Goal: Task Accomplishment & Management: Manage account settings

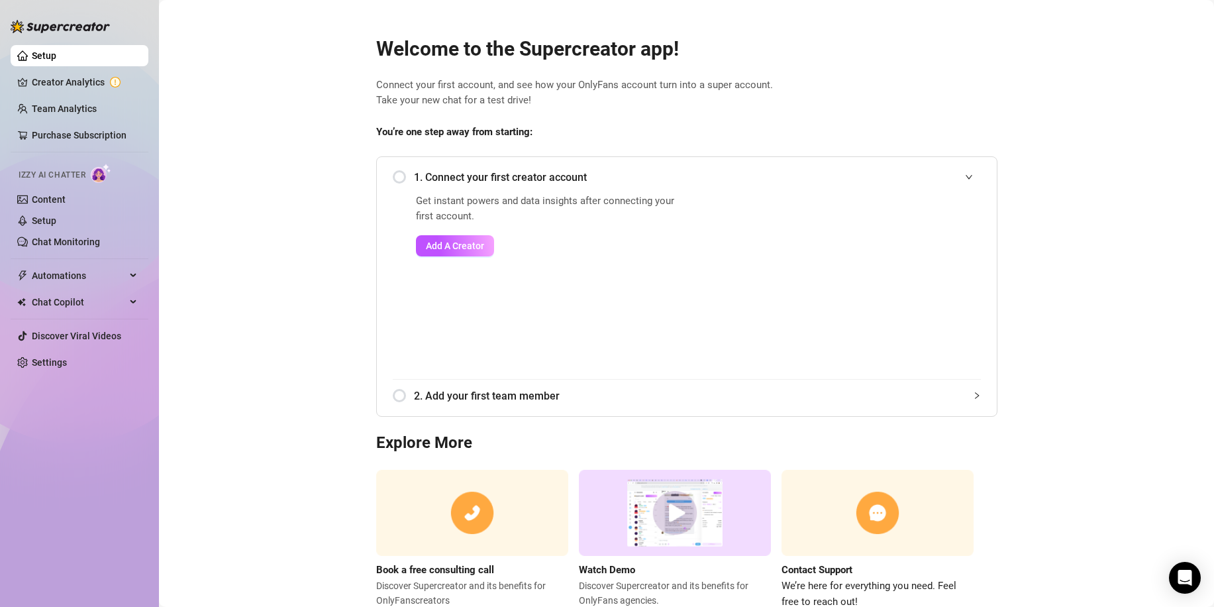
click at [272, 160] on main "Welcome to the Supercreator app! Connect your first account, and see how your O…" at bounding box center [686, 324] width 1055 height 649
click at [56, 220] on link "Setup" at bounding box center [44, 220] width 25 height 11
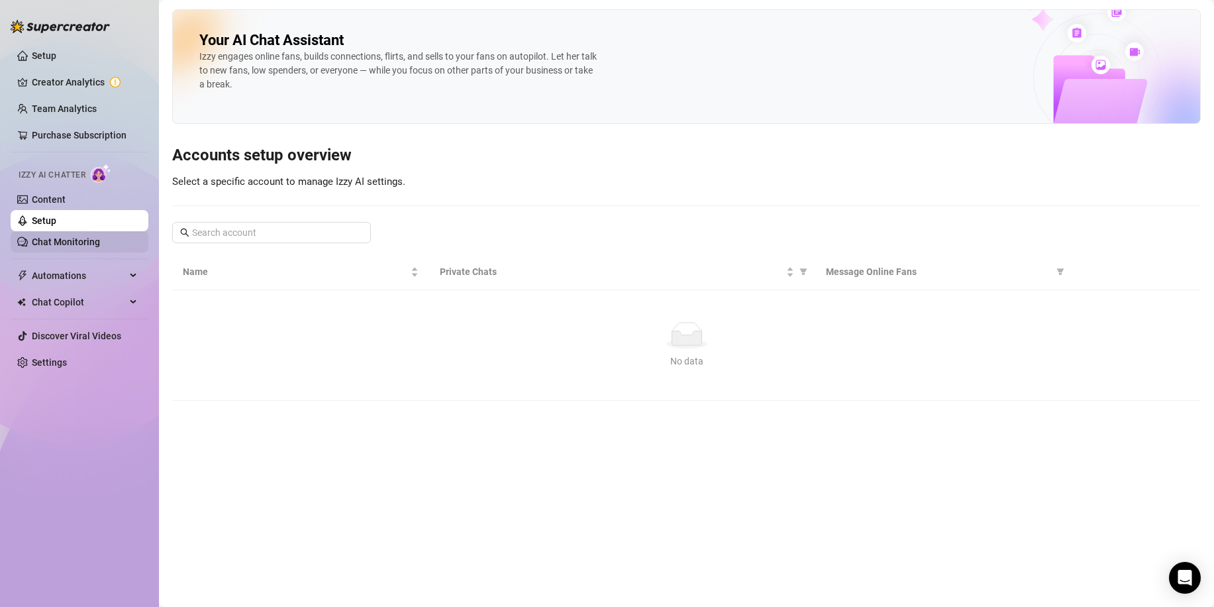
click at [76, 240] on link "Chat Monitoring" at bounding box center [66, 242] width 68 height 11
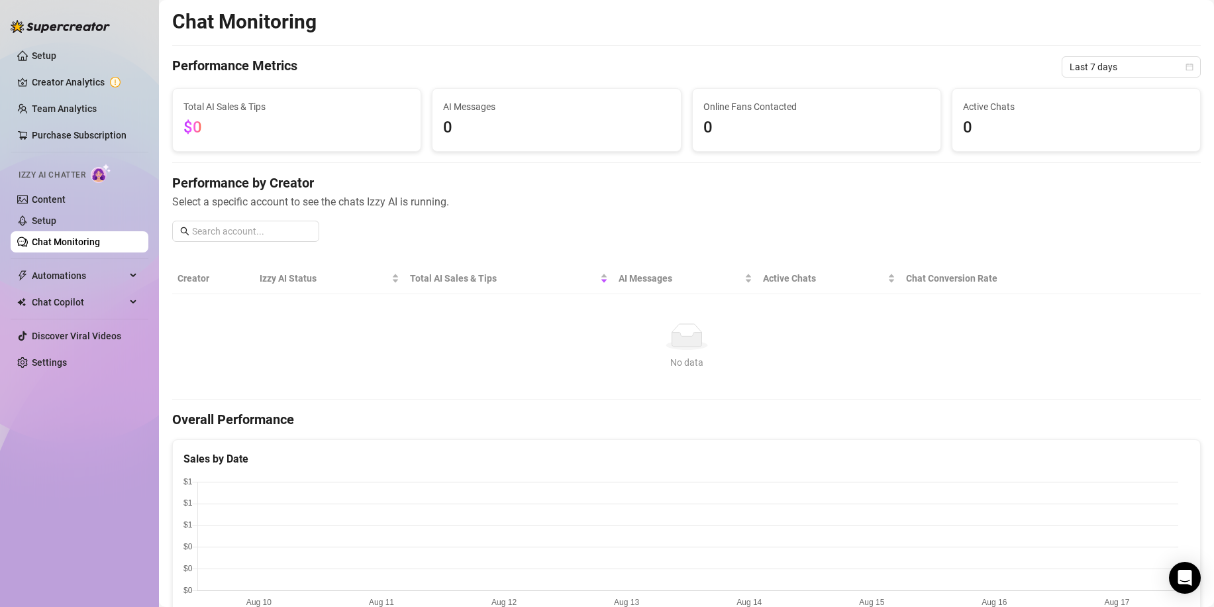
click at [356, 340] on div "No data" at bounding box center [687, 336] width 1008 height 27
click at [361, 323] on div "No data" at bounding box center [687, 336] width 1008 height 27
click at [376, 360] on div "No data" at bounding box center [687, 362] width 1008 height 15
click at [45, 219] on link "Setup" at bounding box center [44, 220] width 25 height 11
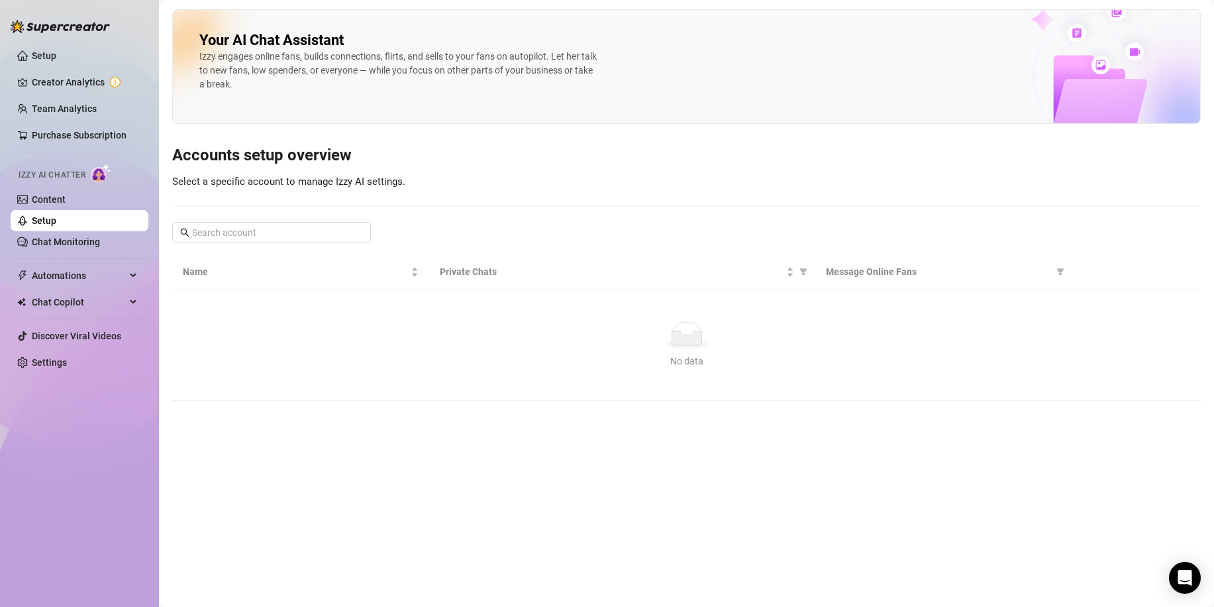
click at [66, 172] on span "Izzy AI Chatter" at bounding box center [52, 175] width 67 height 13
click at [42, 203] on link "Content" at bounding box center [49, 199] width 34 height 11
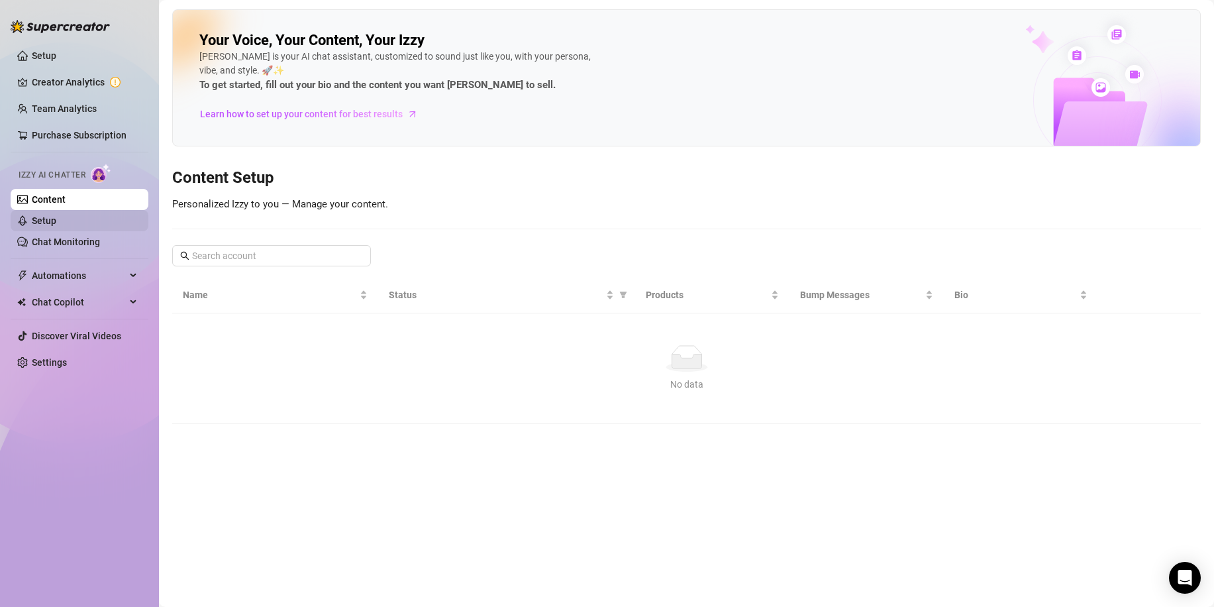
click at [56, 215] on link "Setup" at bounding box center [44, 220] width 25 height 11
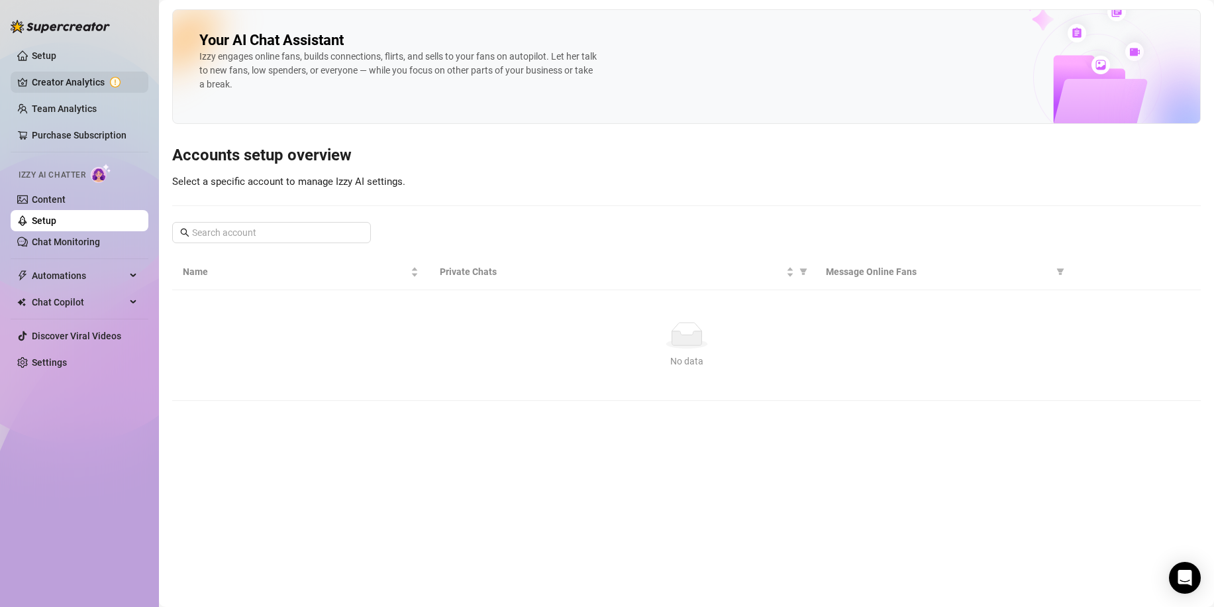
click at [72, 82] on link "Creator Analytics" at bounding box center [85, 82] width 106 height 21
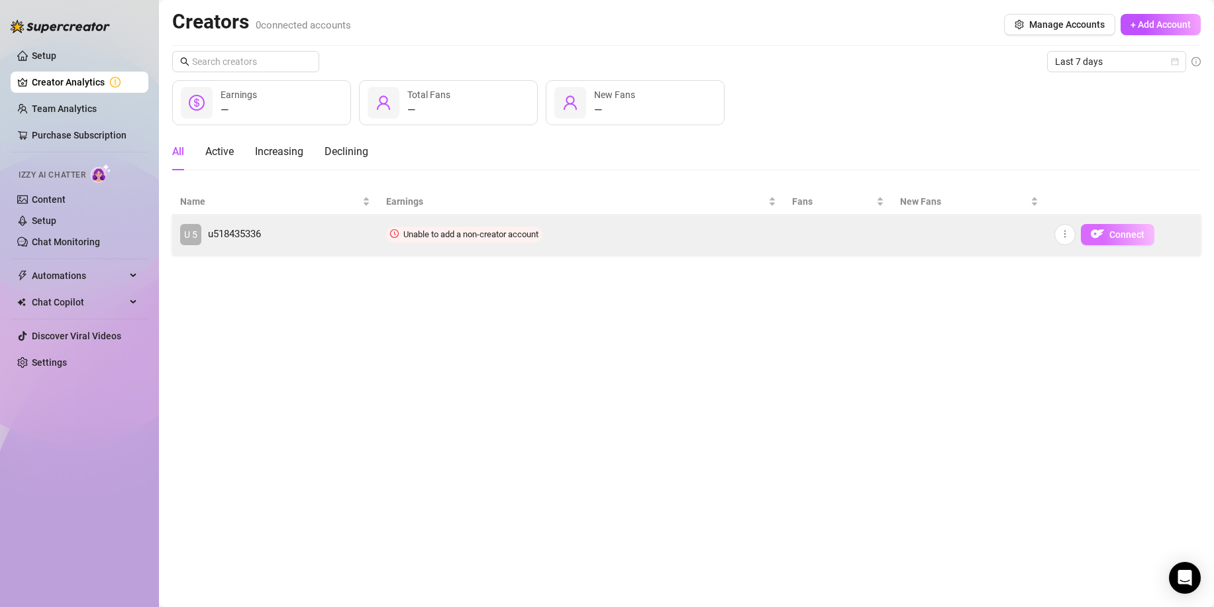
click at [1126, 231] on span "Connect" at bounding box center [1127, 234] width 35 height 11
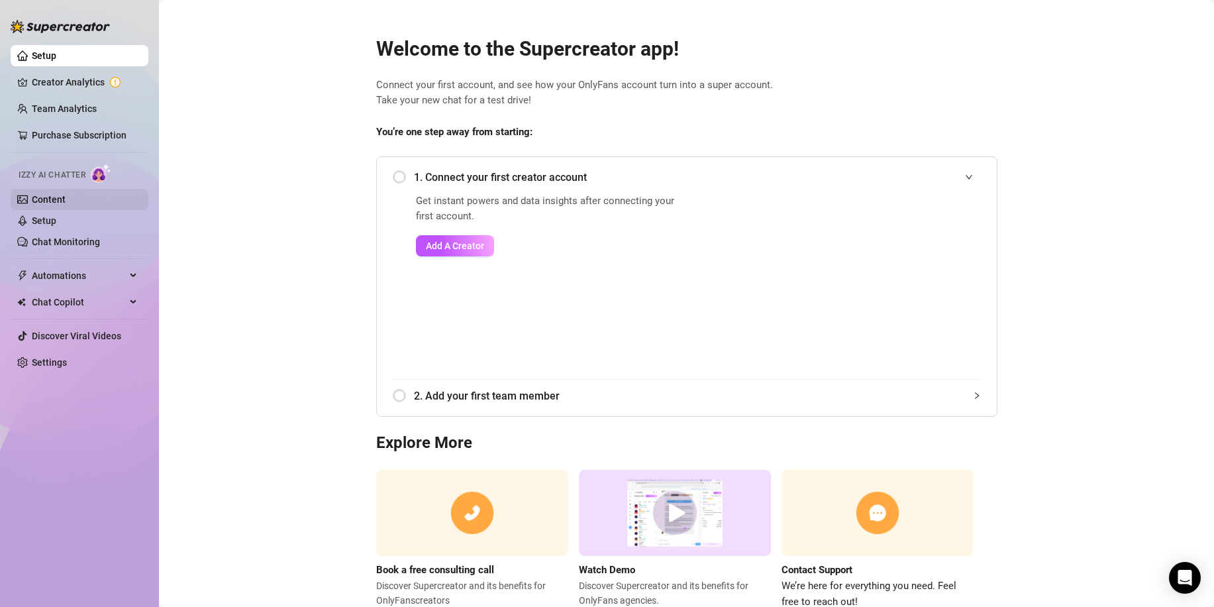
click at [64, 197] on link "Content" at bounding box center [49, 199] width 34 height 11
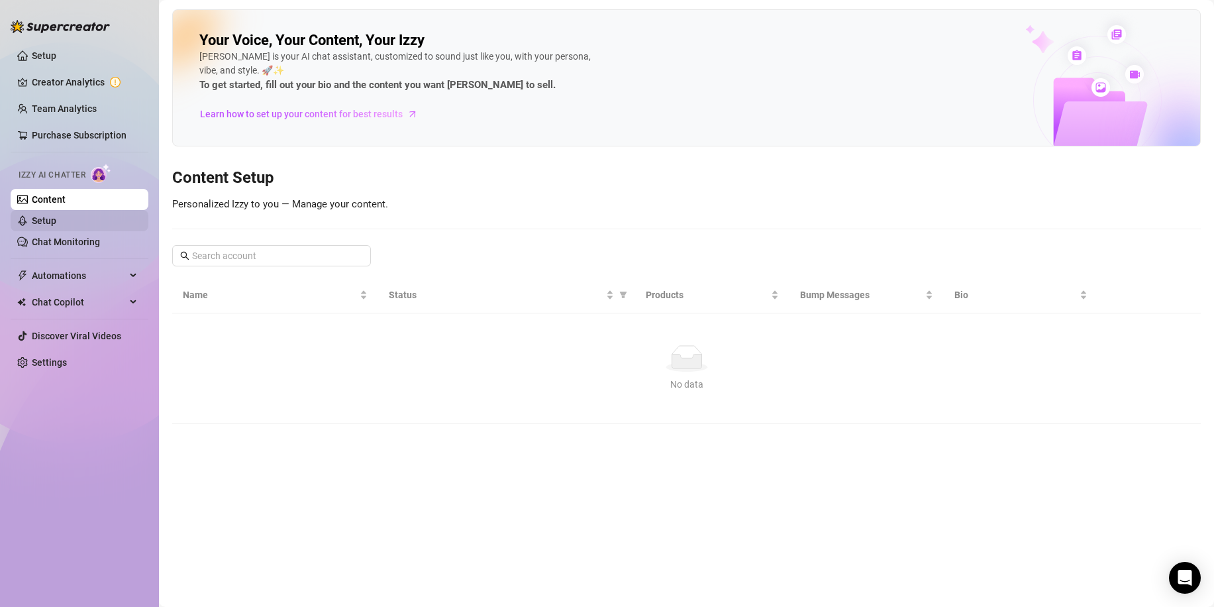
click at [56, 218] on link "Setup" at bounding box center [44, 220] width 25 height 11
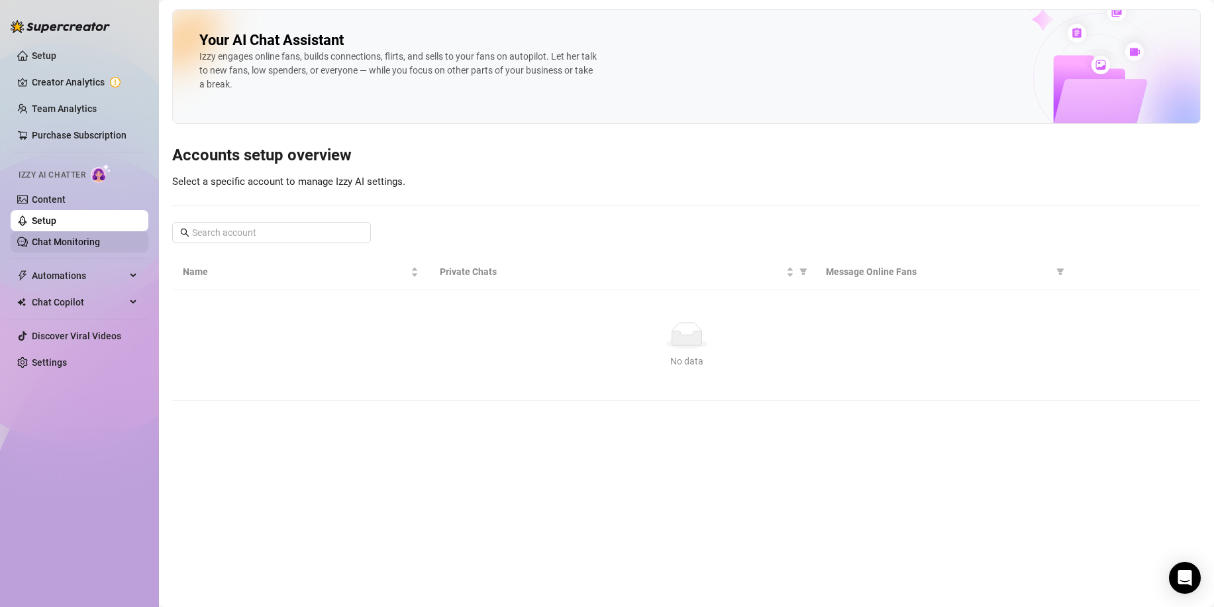
click at [82, 237] on link "Chat Monitoring" at bounding box center [66, 242] width 68 height 11
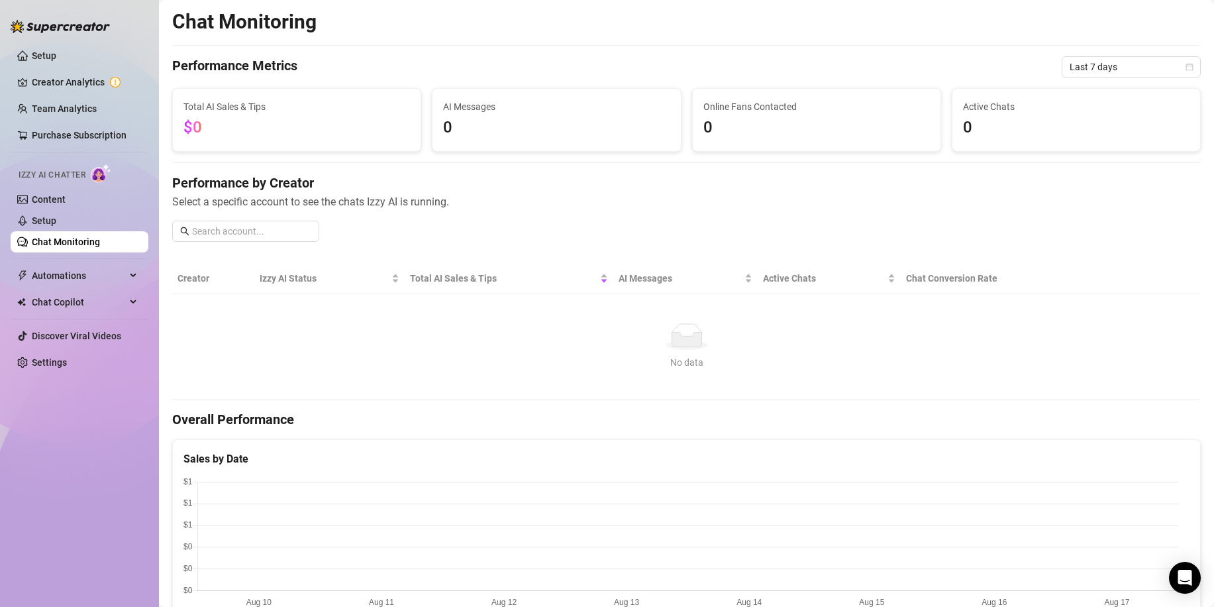
click at [405, 330] on div "No data" at bounding box center [687, 336] width 1008 height 27
click at [687, 333] on icon "No data" at bounding box center [687, 336] width 42 height 27
click at [516, 184] on h4 "Performance by Creator" at bounding box center [686, 183] width 1029 height 19
click at [56, 52] on link "Setup" at bounding box center [44, 55] width 25 height 11
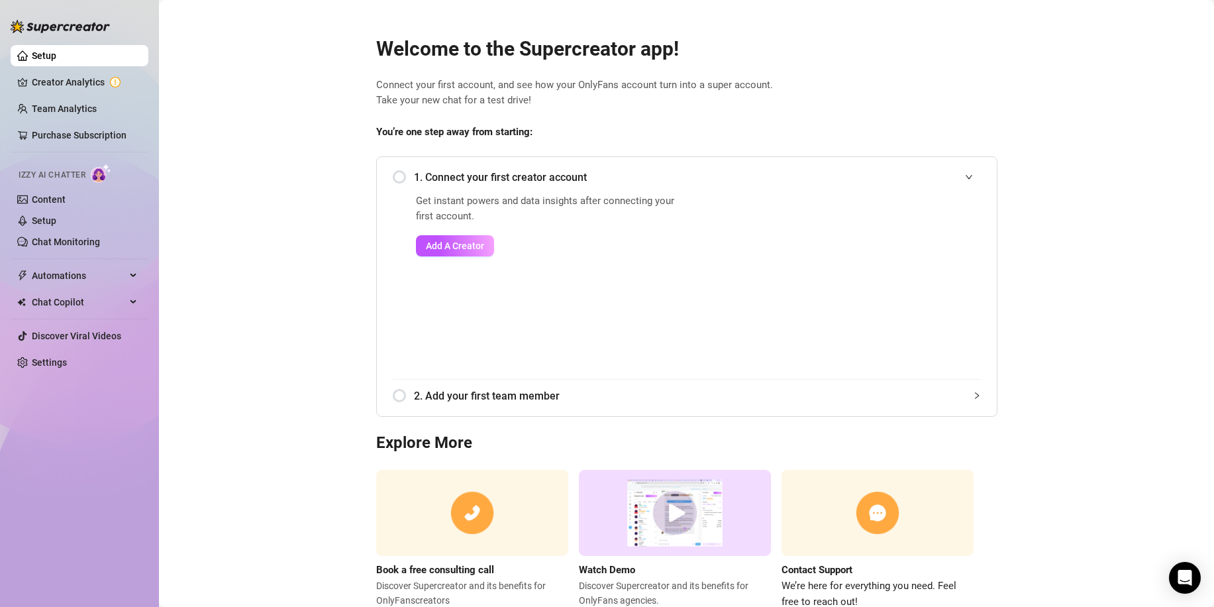
click at [284, 166] on main "Welcome to the Supercreator app! Connect your first account, and see how your O…" at bounding box center [686, 324] width 1055 height 649
click at [97, 105] on link "Team Analytics" at bounding box center [64, 108] width 65 height 11
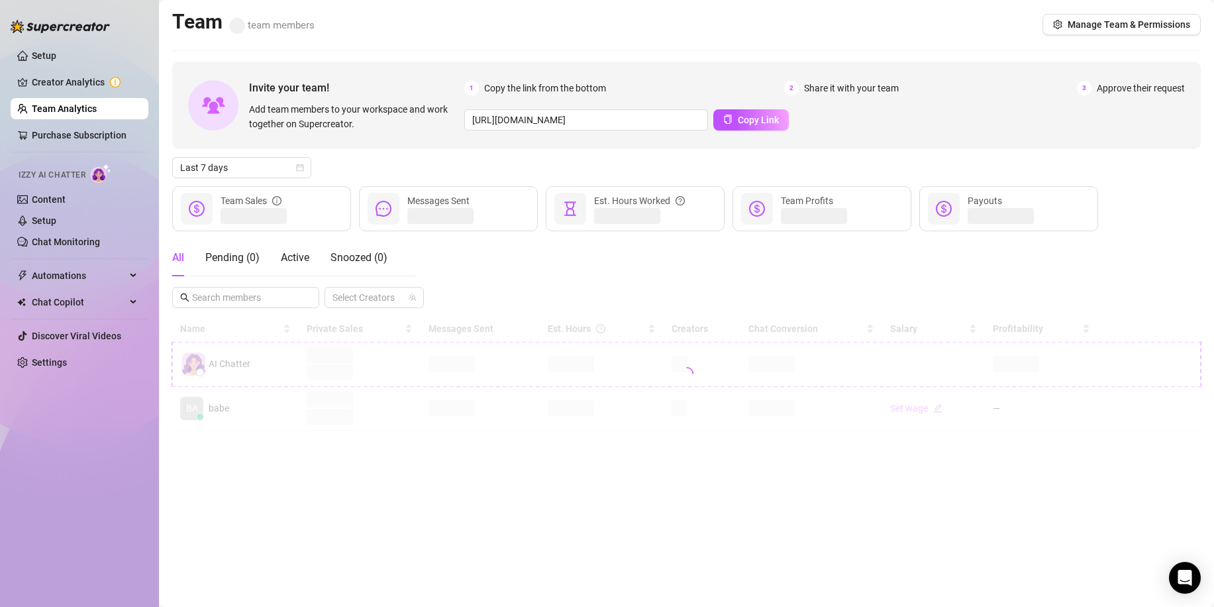
click at [356, 356] on div at bounding box center [686, 373] width 1029 height 115
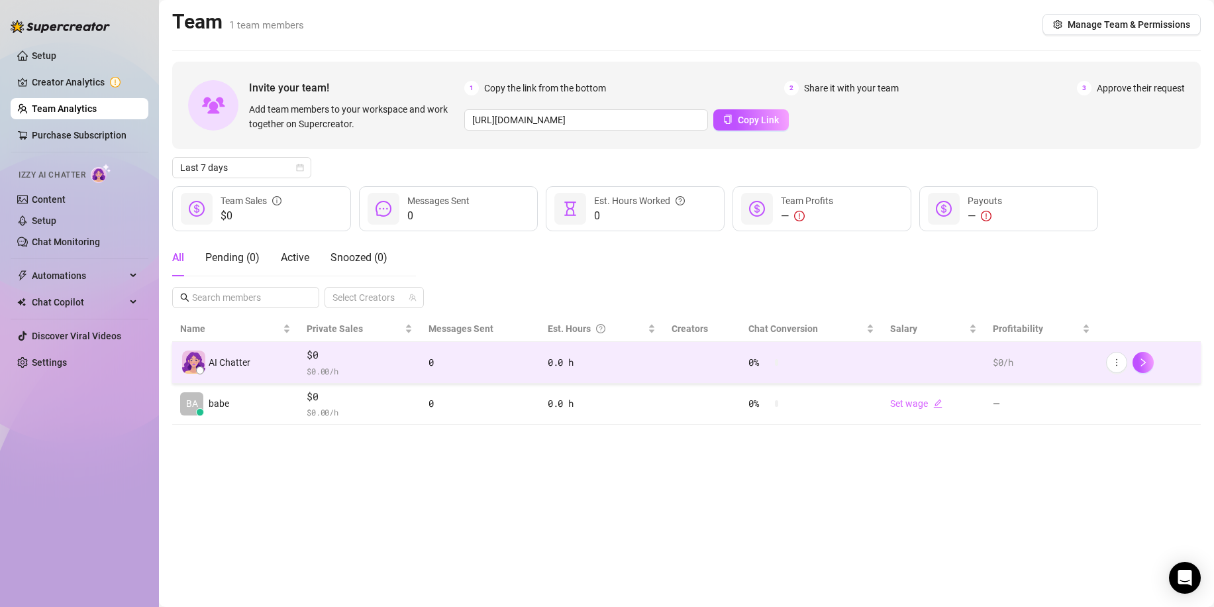
click at [231, 356] on span "AI Chatter" at bounding box center [230, 362] width 42 height 15
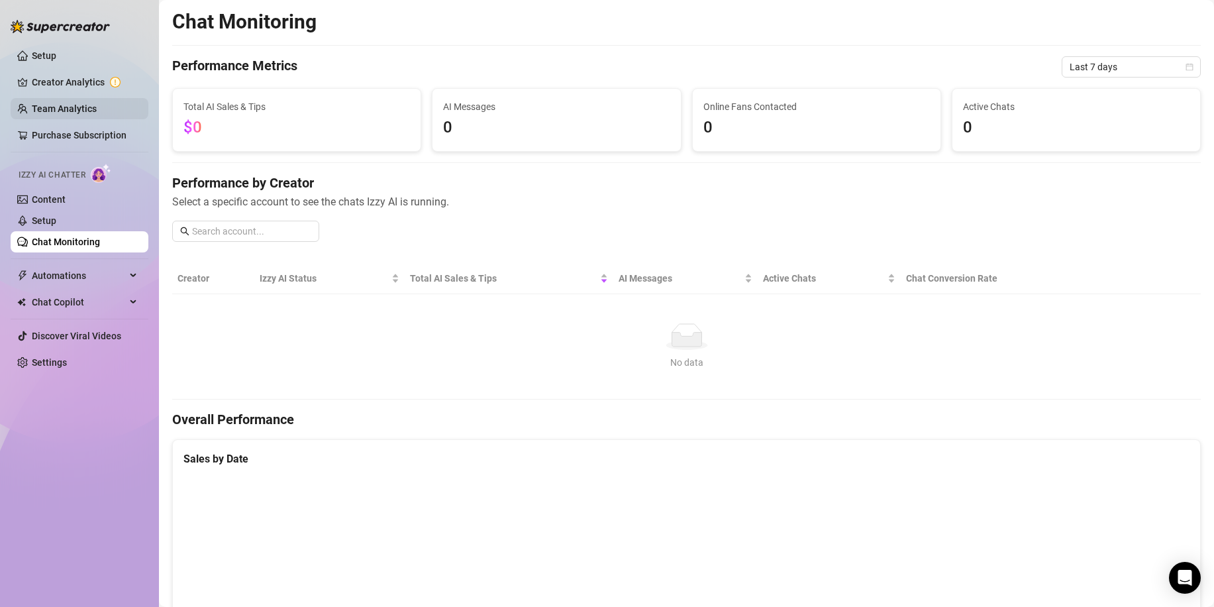
click at [52, 105] on link "Team Analytics" at bounding box center [64, 108] width 65 height 11
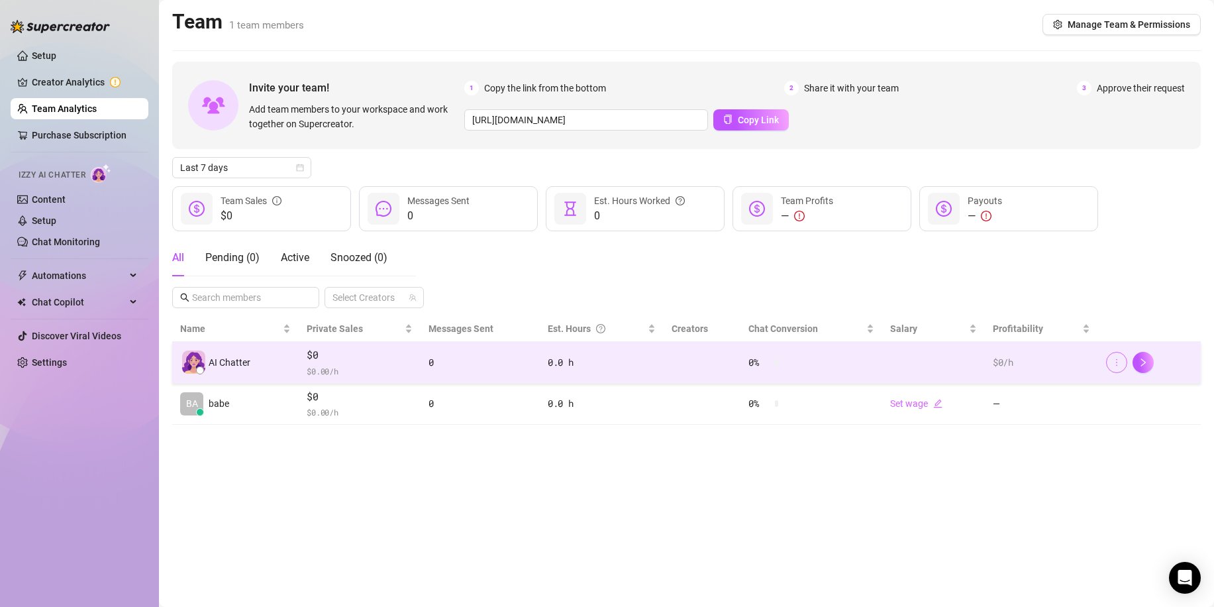
click at [1113, 359] on icon "more" at bounding box center [1116, 362] width 9 height 9
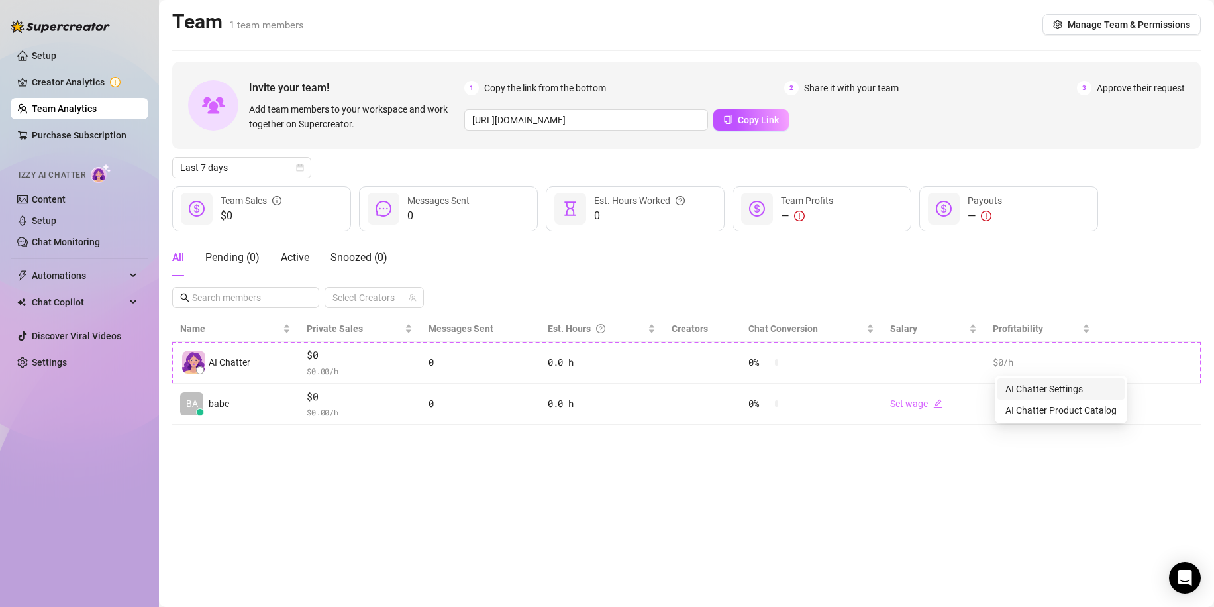
click at [1042, 394] on link "AI Chatter Settings" at bounding box center [1045, 389] width 78 height 11
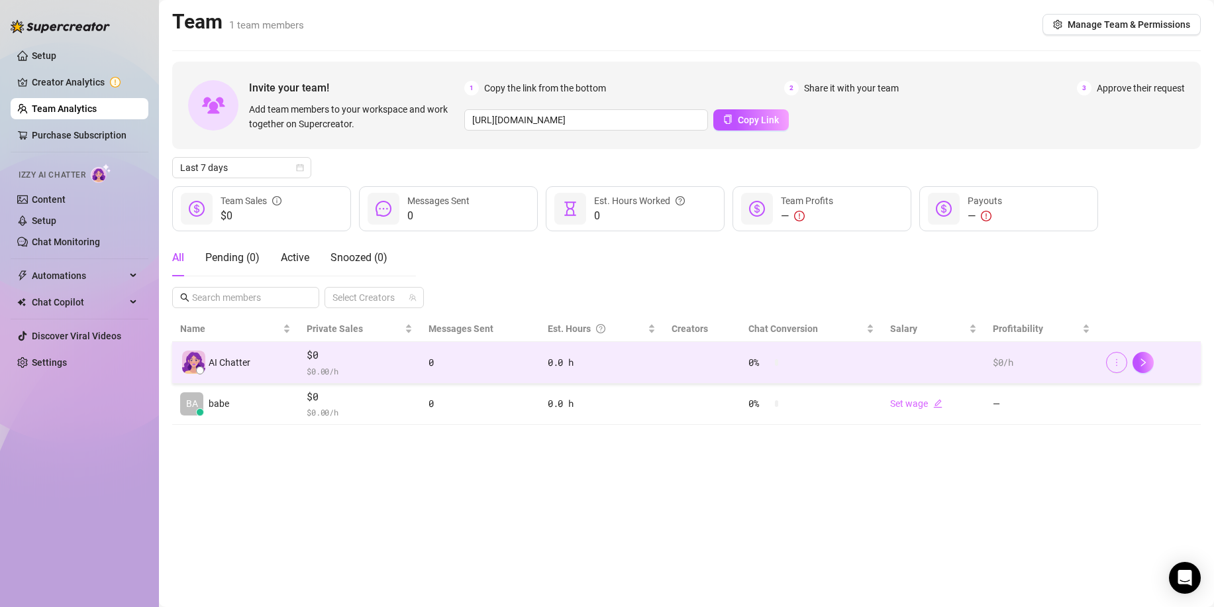
click at [1119, 360] on icon "more" at bounding box center [1116, 362] width 9 height 9
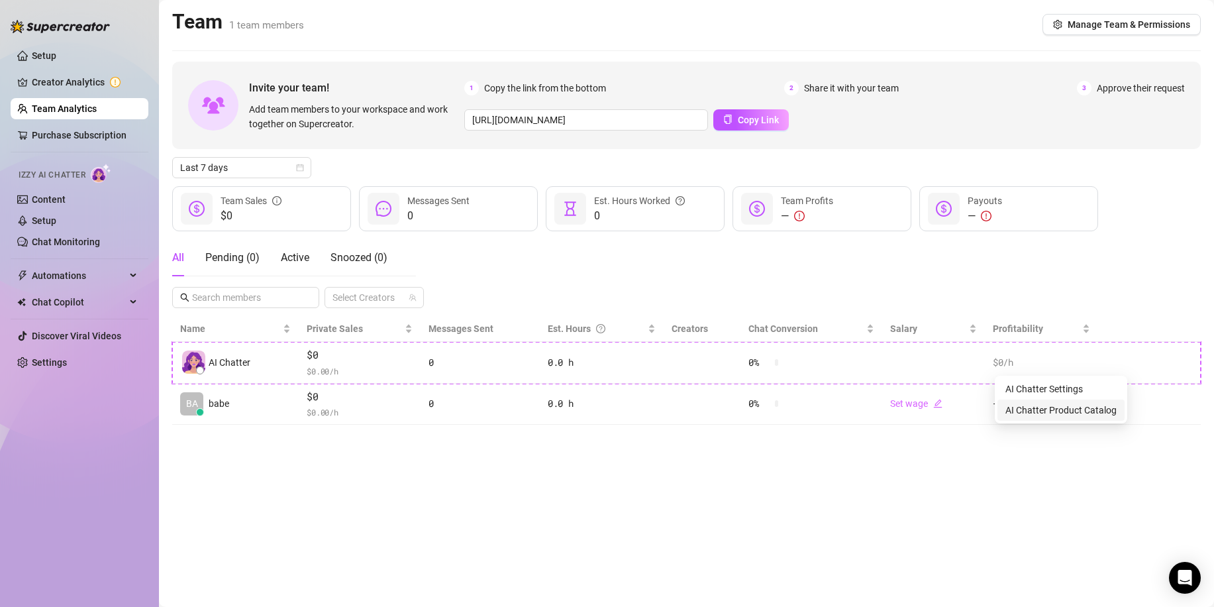
click at [1051, 413] on link "AI Chatter Product Catalog" at bounding box center [1061, 410] width 111 height 11
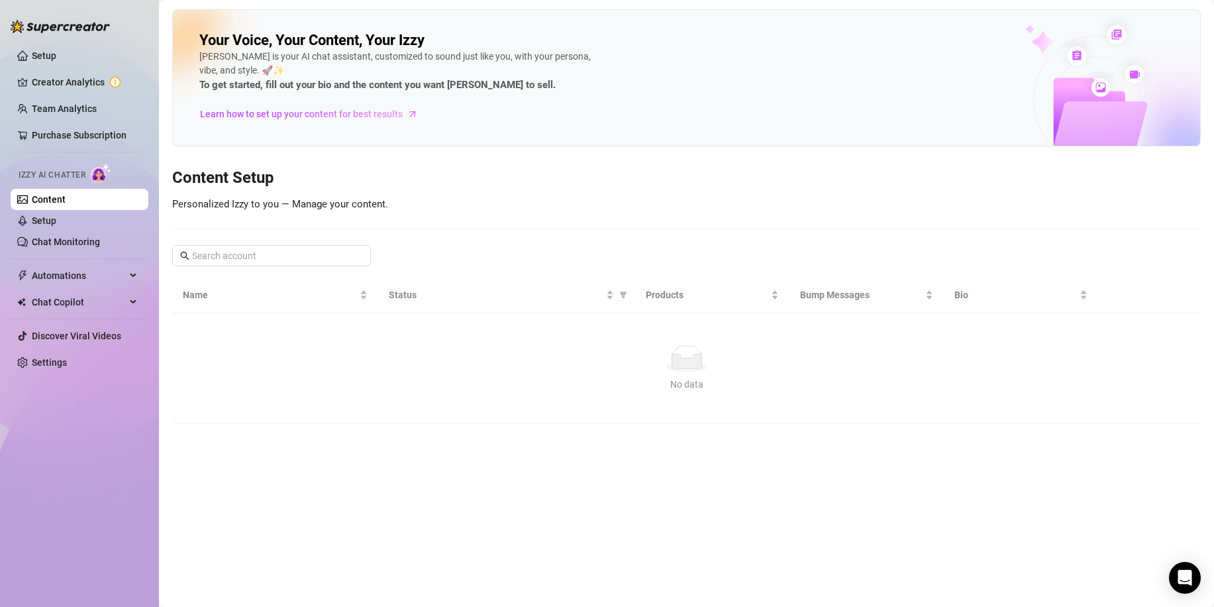
click at [628, 168] on h3 "Content Setup" at bounding box center [686, 178] width 1029 height 21
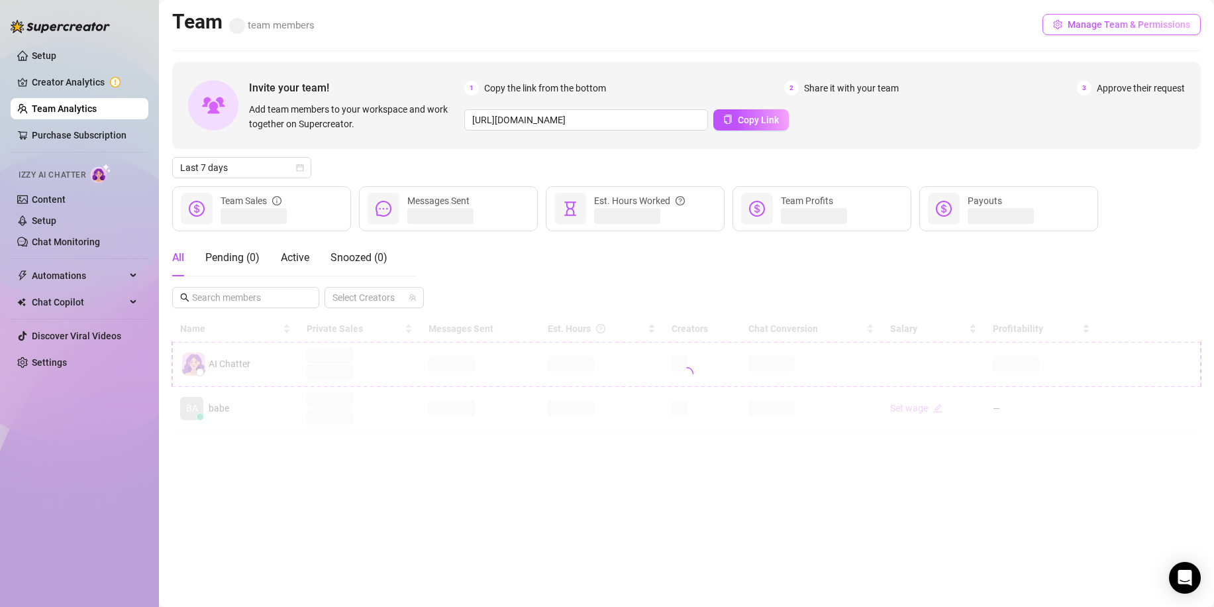
click at [1097, 24] on span "Manage Team & Permissions" at bounding box center [1129, 24] width 123 height 11
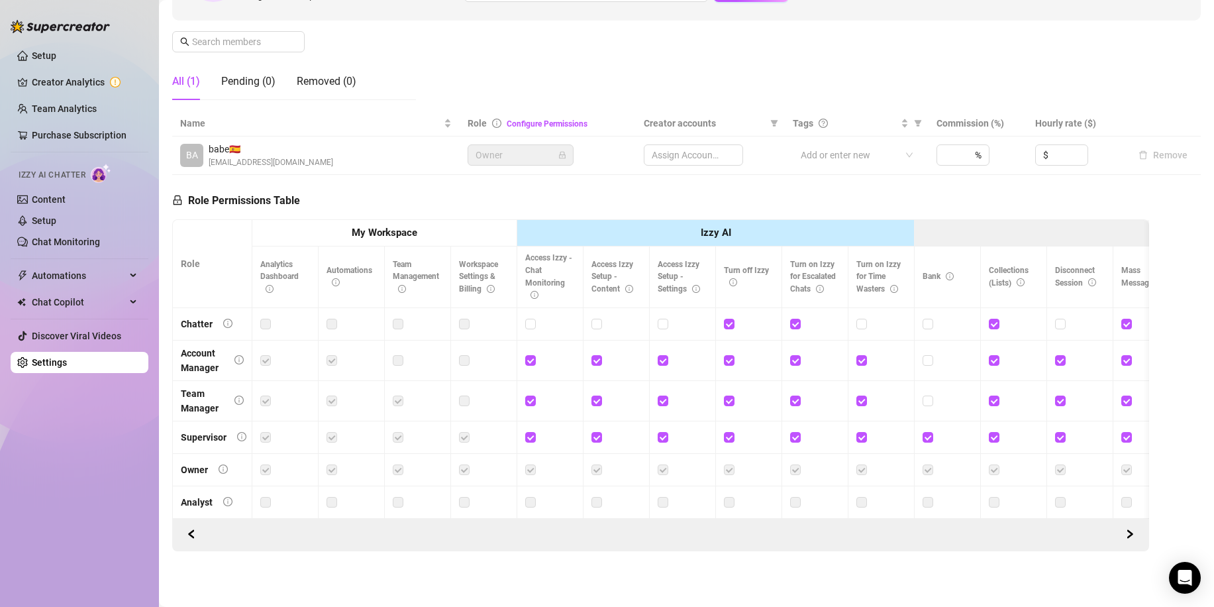
scroll to position [197, 0]
click at [530, 319] on input "checkbox" at bounding box center [529, 323] width 9 height 9
checkbox input "true"
click at [595, 319] on input "checkbox" at bounding box center [596, 323] width 9 height 9
checkbox input "true"
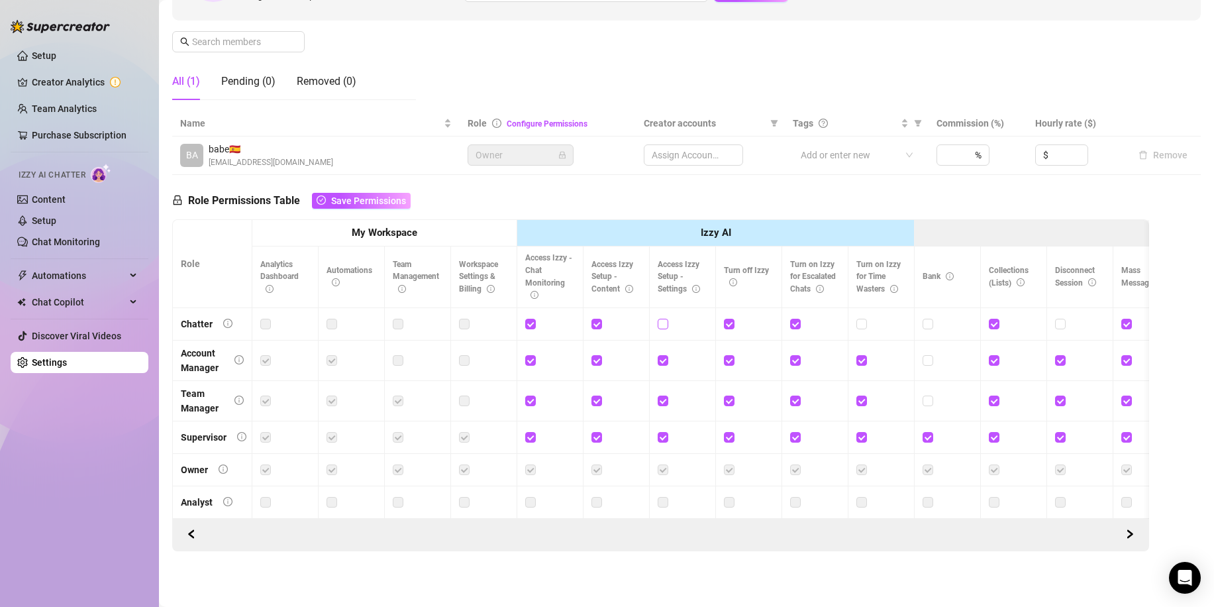
click at [662, 319] on input "checkbox" at bounding box center [662, 323] width 9 height 9
checkbox input "true"
click at [862, 319] on input "checkbox" at bounding box center [861, 323] width 9 height 9
checkbox input "true"
click at [928, 319] on input "checkbox" at bounding box center [927, 323] width 9 height 9
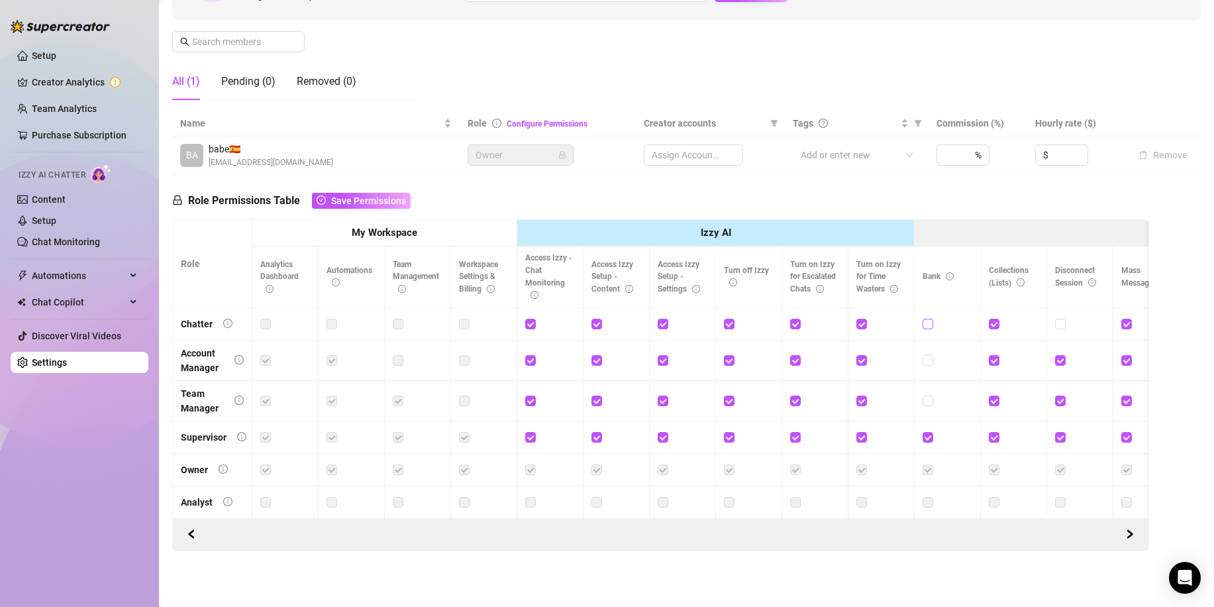
checkbox input "true"
click at [988, 311] on td at bounding box center [1014, 324] width 66 height 32
click at [994, 319] on input "checkbox" at bounding box center [993, 323] width 9 height 9
checkbox input "false"
click at [926, 319] on input "checkbox" at bounding box center [927, 323] width 9 height 9
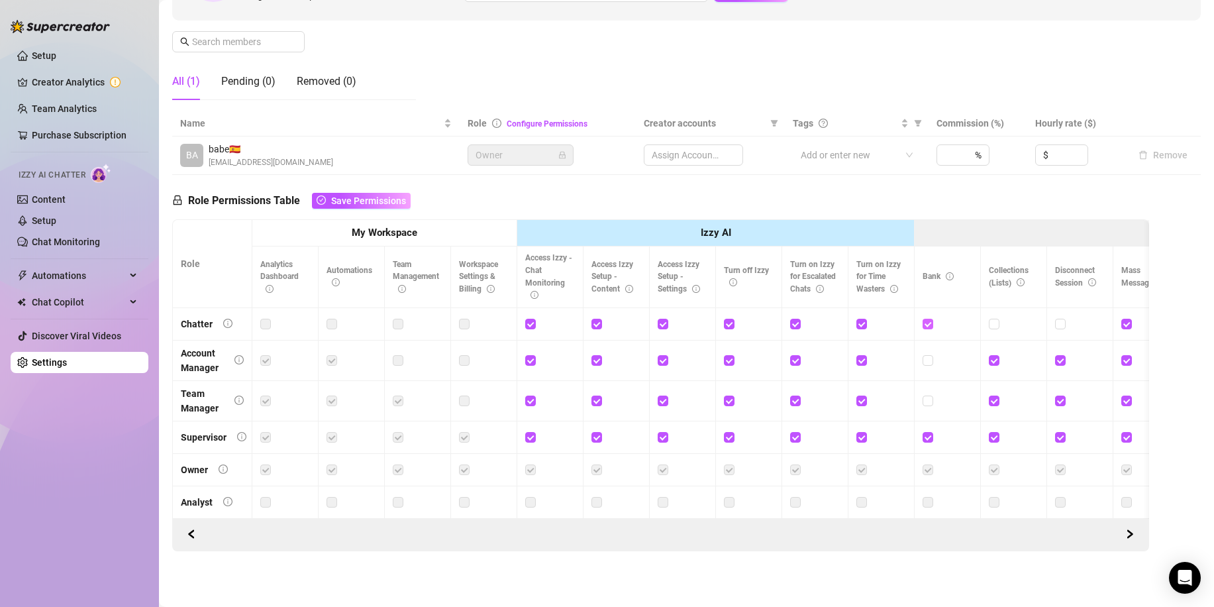
checkbox input "false"
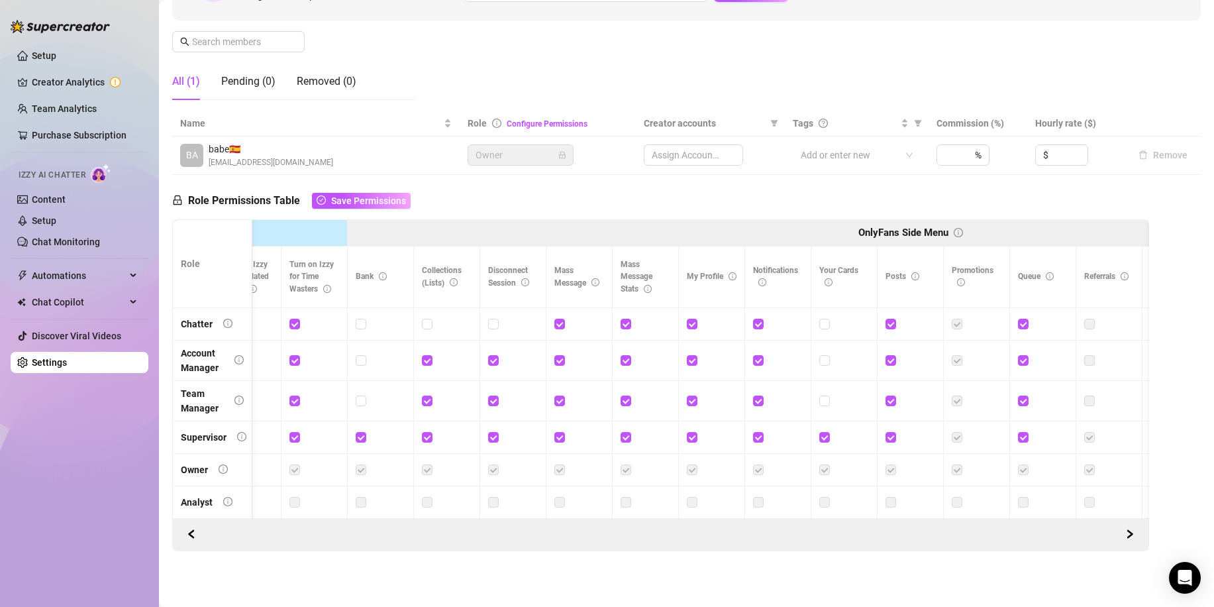
scroll to position [0, 0]
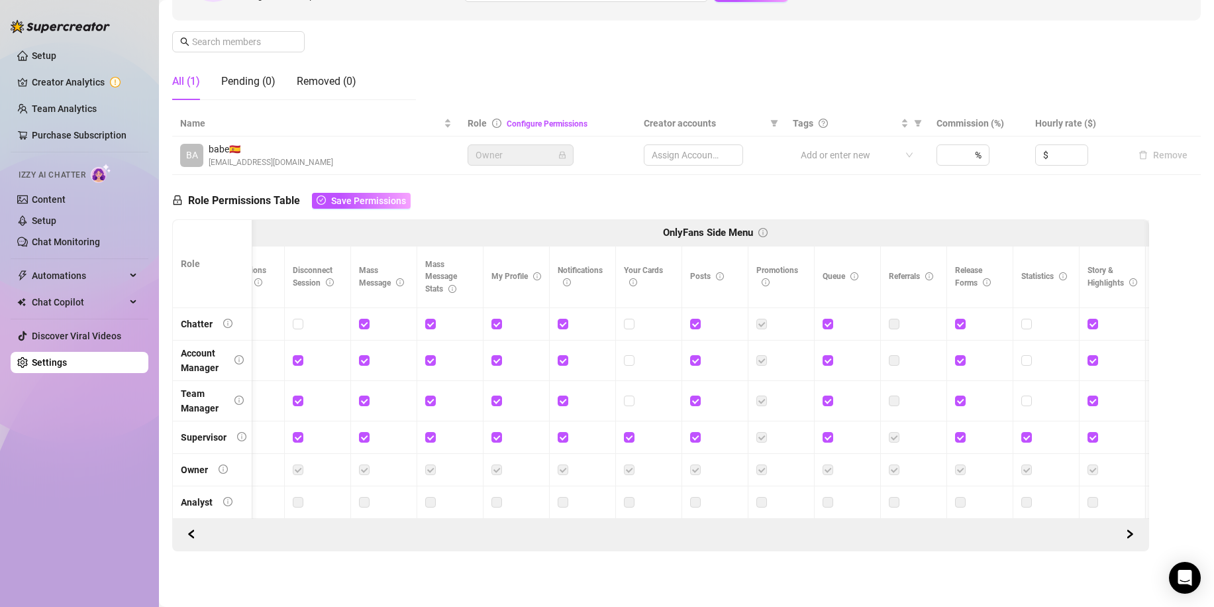
drag, startPoint x: 380, startPoint y: 510, endPoint x: 476, endPoint y: 177, distance: 346.4
click at [480, 177] on div "Role Permissions Table Save Permissions Role My Workspace Izzy AI OnlyFans Side…" at bounding box center [660, 363] width 977 height 376
click at [1029, 319] on input "checkbox" at bounding box center [1026, 323] width 9 height 9
checkbox input "true"
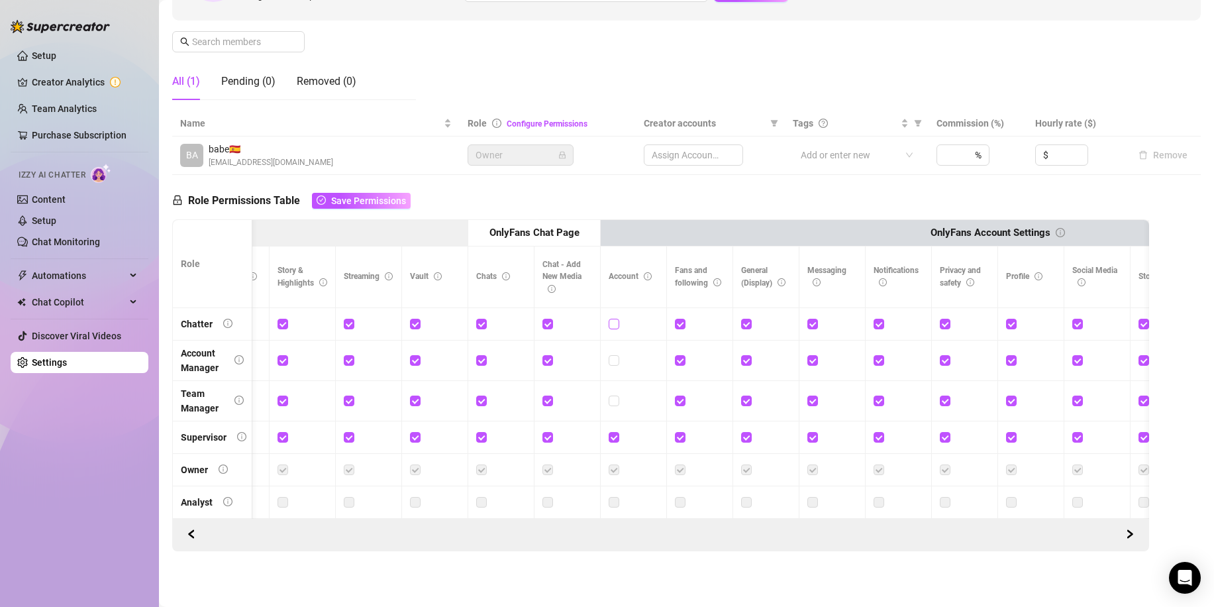
click at [613, 319] on input "checkbox" at bounding box center [613, 323] width 9 height 9
click at [614, 319] on input "checkbox" at bounding box center [613, 323] width 9 height 9
checkbox input "false"
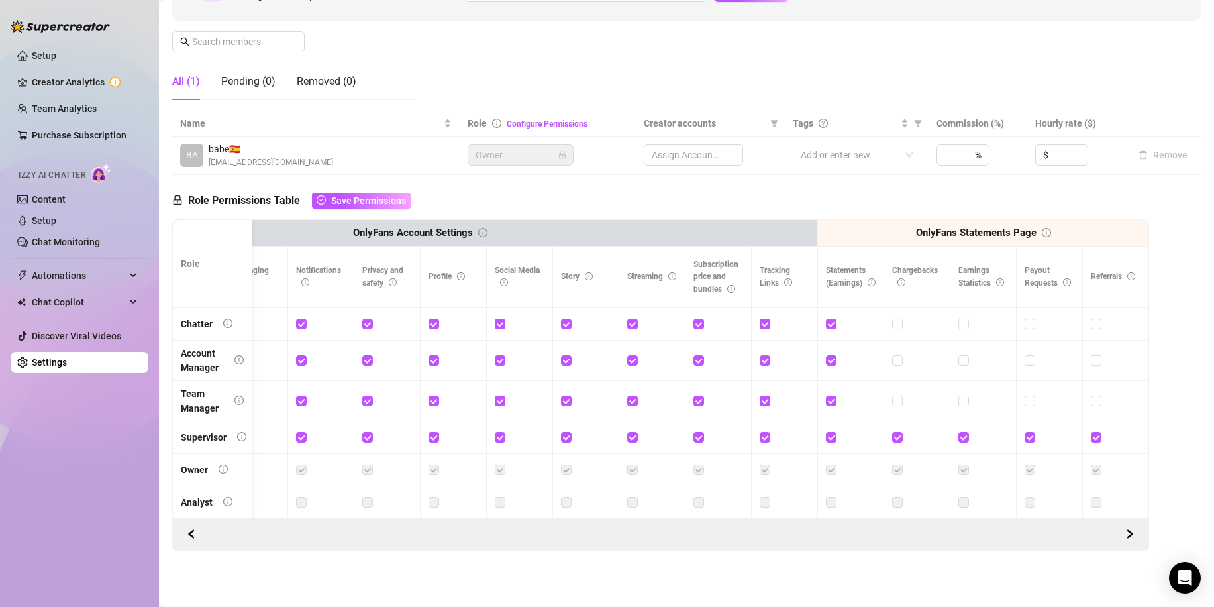
click at [691, 144] on div "Assign Accounts" at bounding box center [693, 154] width 99 height 21
click at [816, 146] on div at bounding box center [850, 155] width 109 height 19
click at [532, 145] on span "Owner" at bounding box center [521, 155] width 90 height 20
click at [605, 138] on td "Owner" at bounding box center [548, 155] width 177 height 38
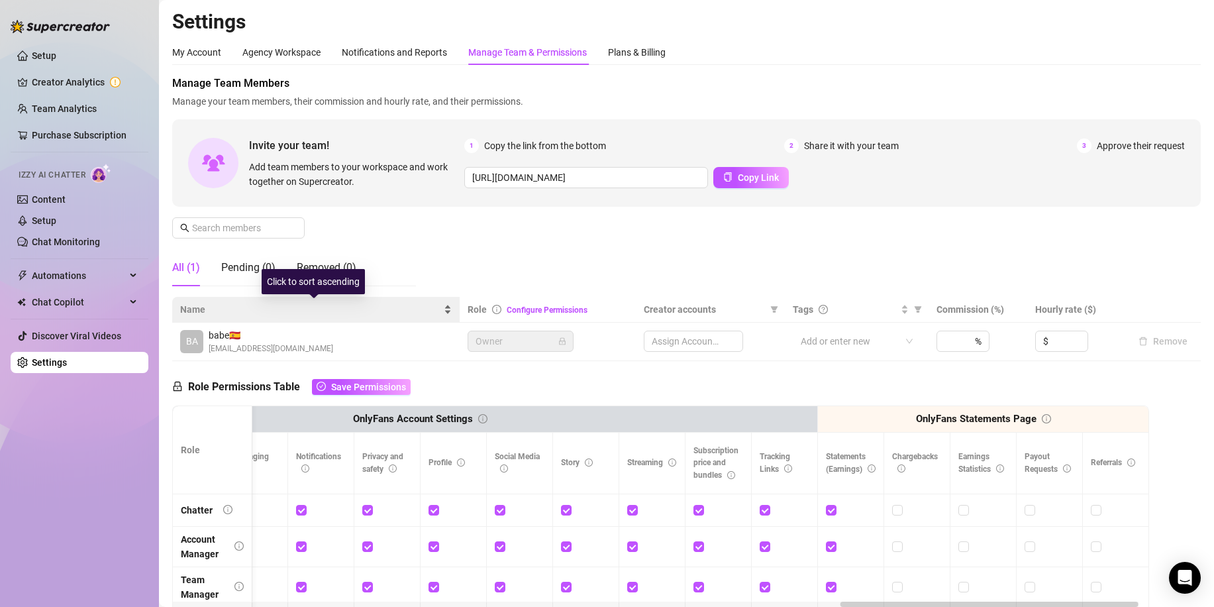
click at [236, 302] on div "Name" at bounding box center [316, 309] width 272 height 15
click at [557, 307] on link "Configure Permissions" at bounding box center [547, 309] width 81 height 9
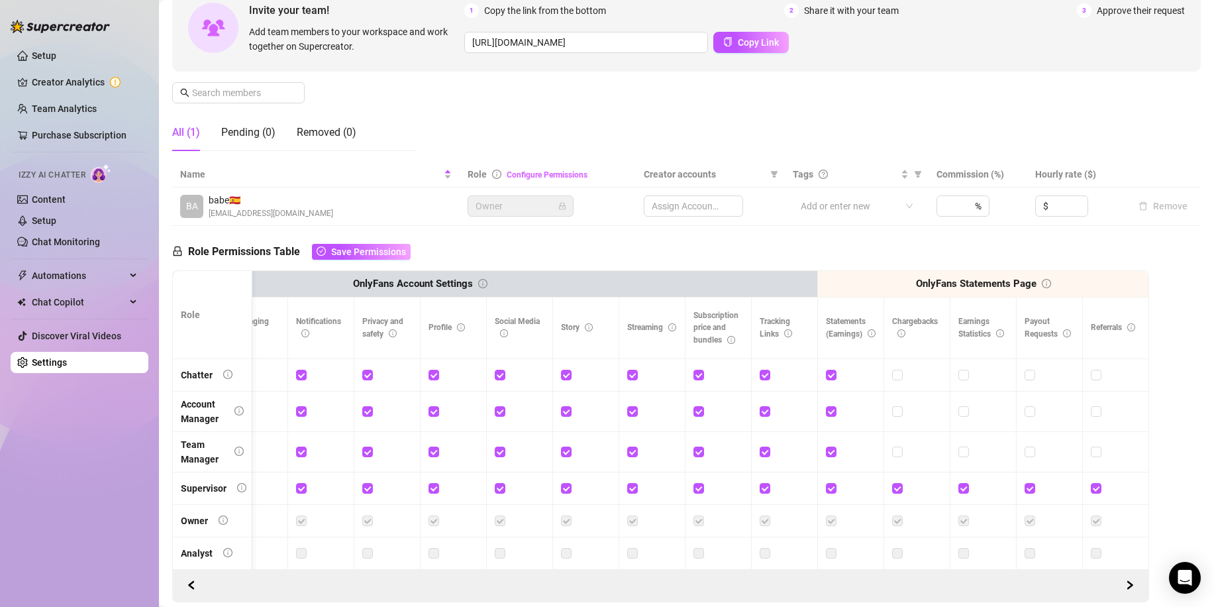
scroll to position [197, 0]
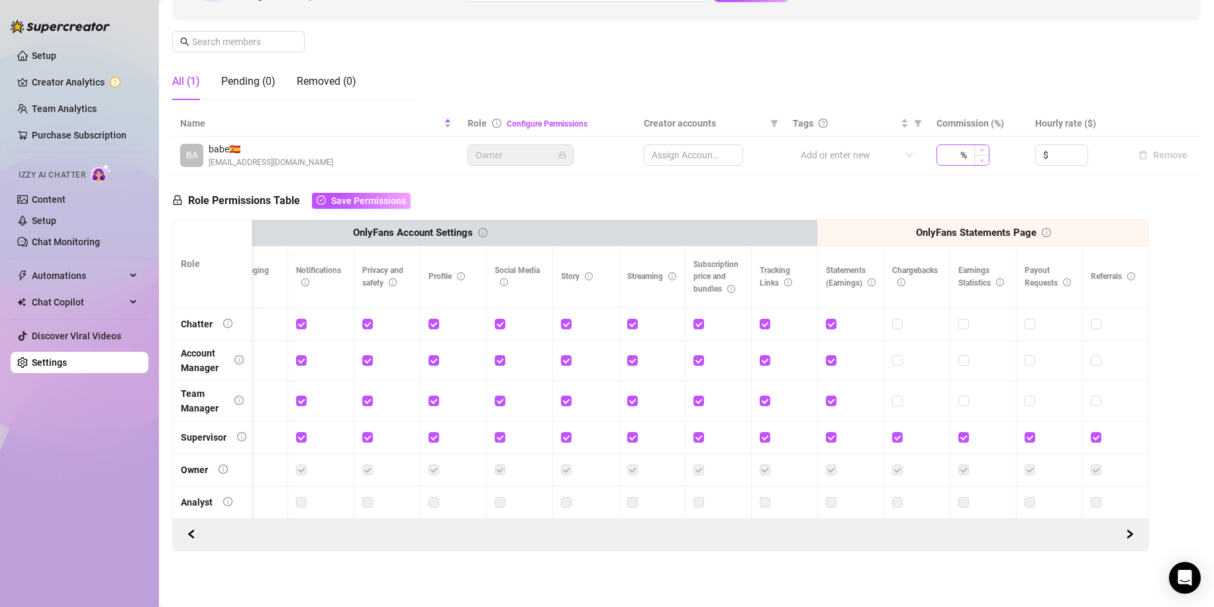
click at [959, 144] on div "%" at bounding box center [963, 154] width 53 height 21
type input "1"
click at [980, 149] on icon "up" at bounding box center [982, 151] width 5 height 5
click at [1053, 145] on input at bounding box center [1069, 155] width 36 height 20
type input "1"
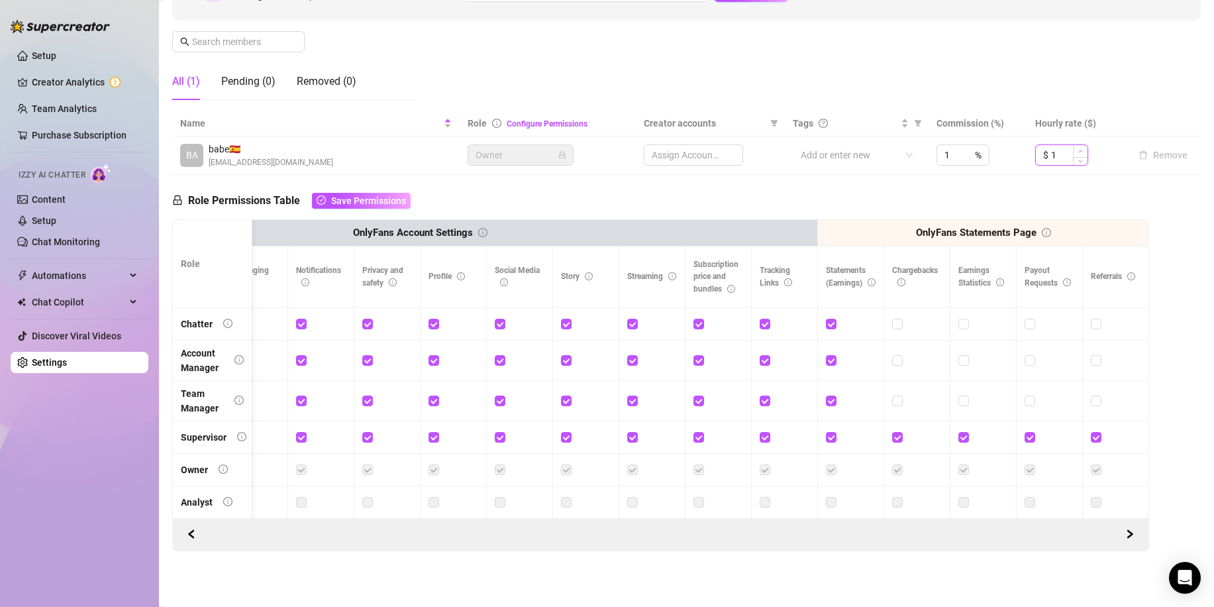
click at [1079, 149] on icon "up" at bounding box center [1081, 151] width 5 height 5
click at [1106, 178] on div "Role Permissions Table Save Permissions Role My Workspace Izzy AI OnlyFans Side…" at bounding box center [660, 363] width 977 height 376
click at [366, 195] on span "Save Permissions" at bounding box center [368, 200] width 75 height 11
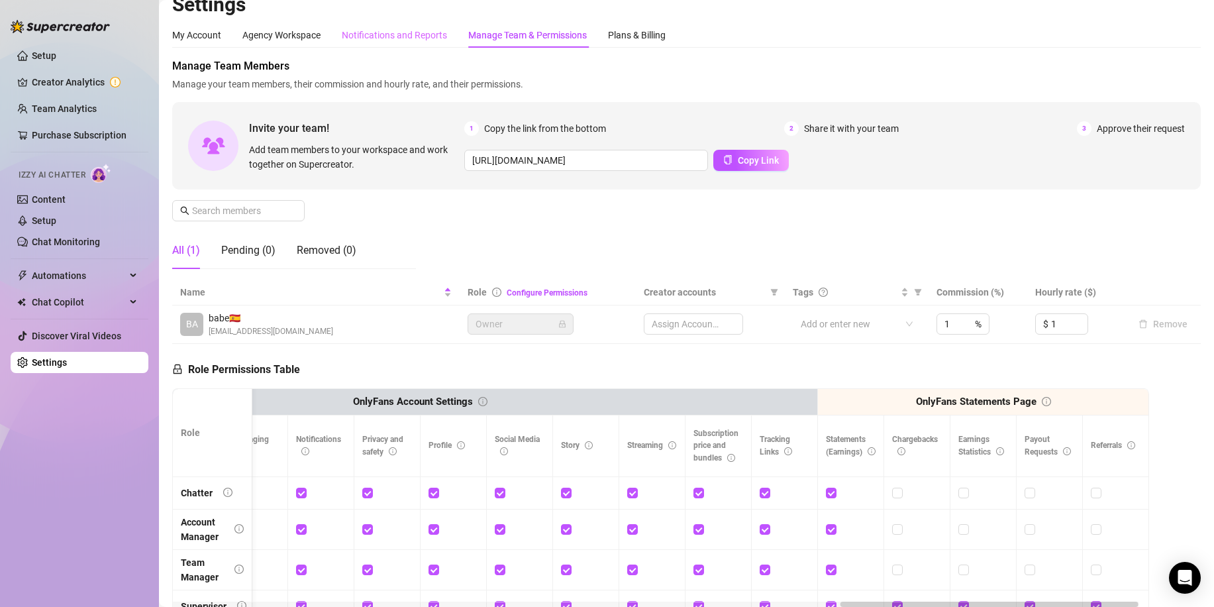
scroll to position [0, 0]
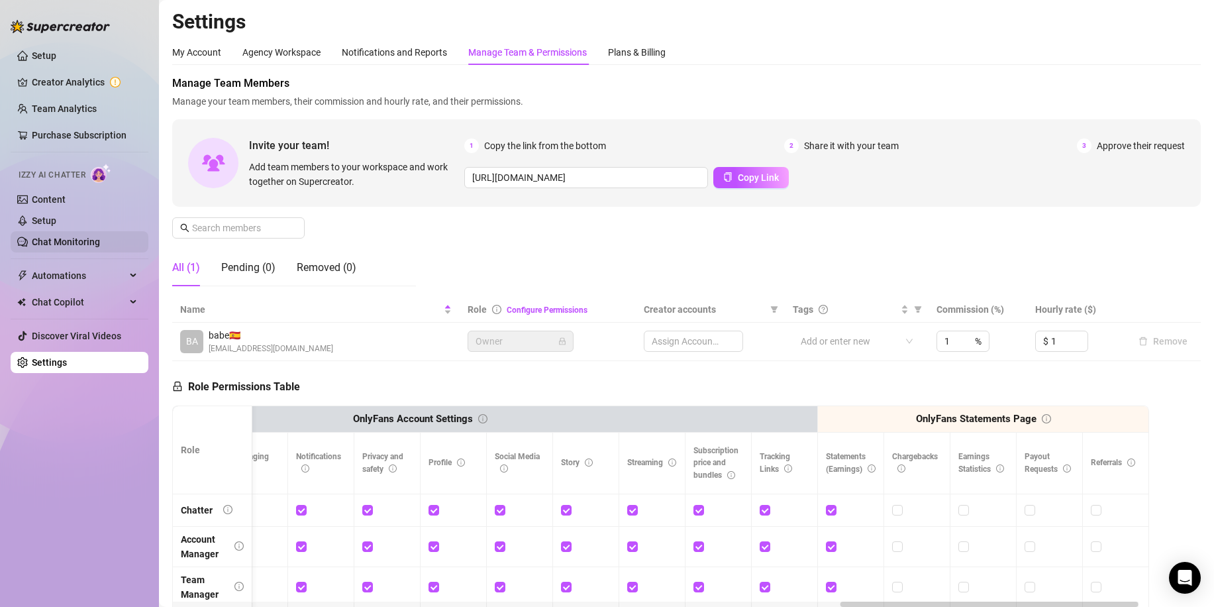
click at [80, 237] on link "Chat Monitoring" at bounding box center [66, 242] width 68 height 11
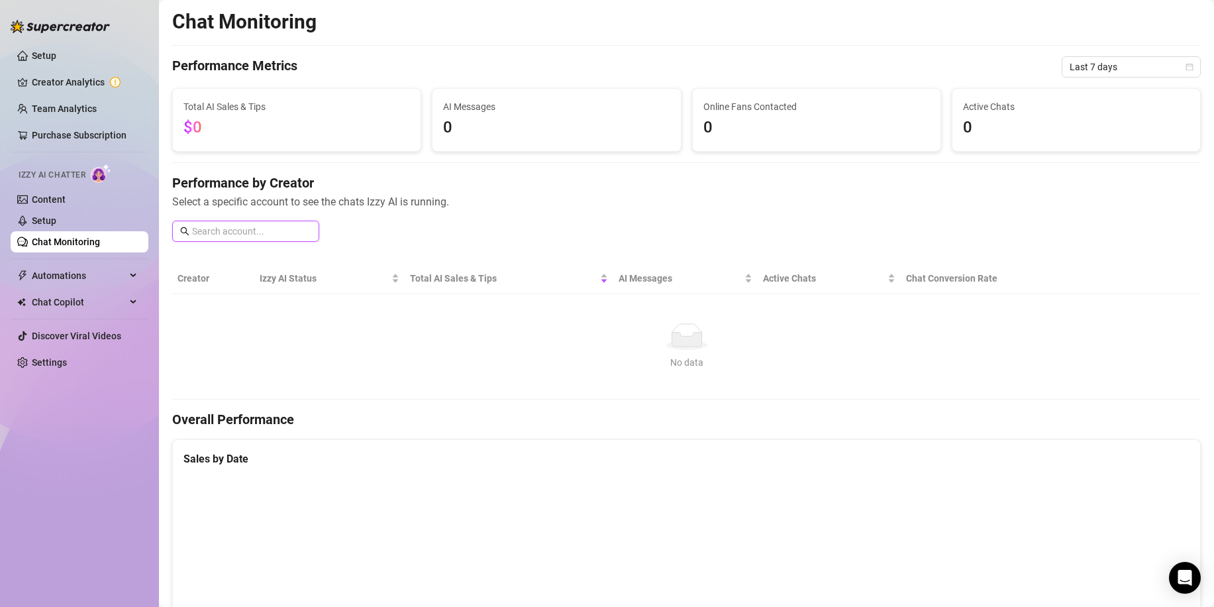
click at [267, 231] on input "text" at bounding box center [251, 231] width 119 height 15
click at [66, 74] on link "Creator Analytics" at bounding box center [85, 82] width 106 height 21
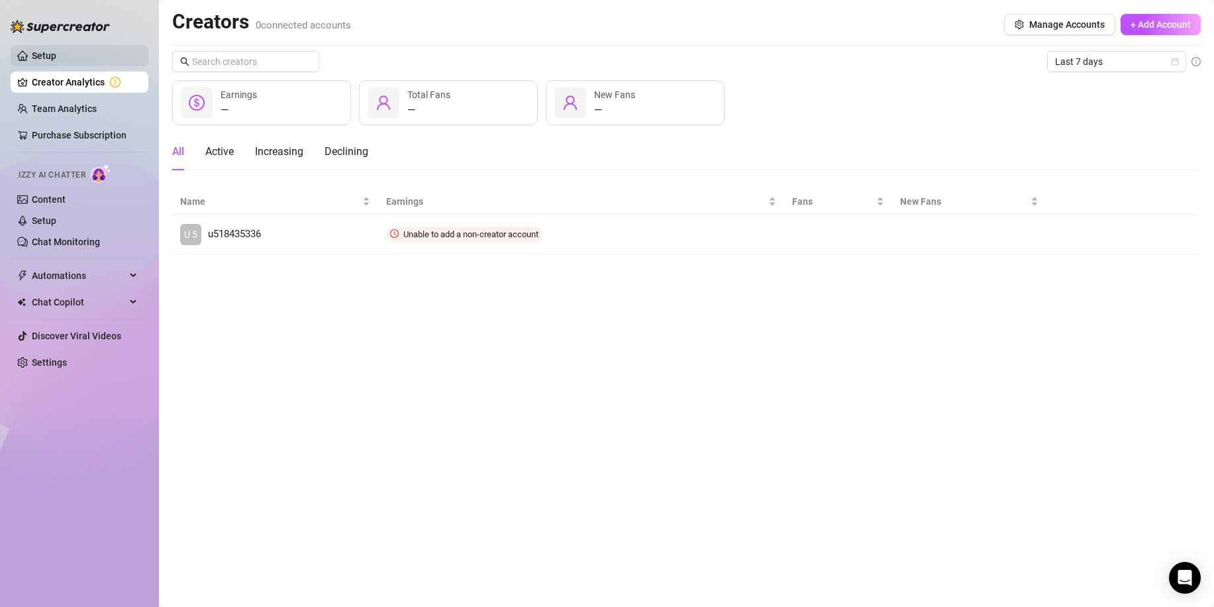
click at [54, 50] on link "Setup" at bounding box center [44, 55] width 25 height 11
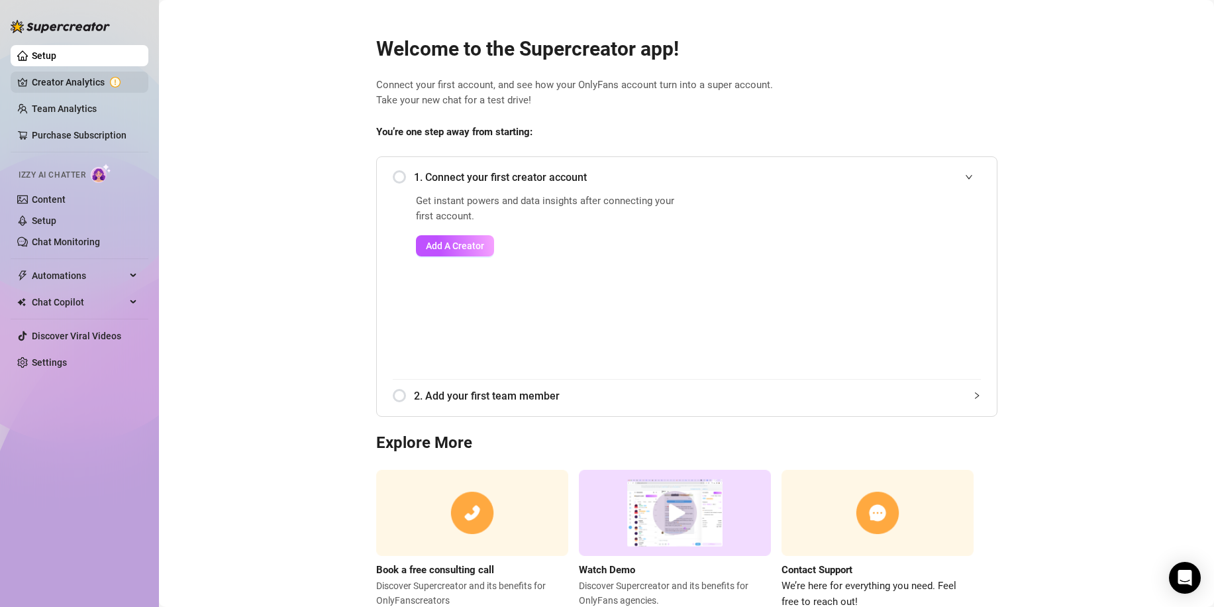
click at [37, 74] on link "Creator Analytics" at bounding box center [85, 82] width 106 height 21
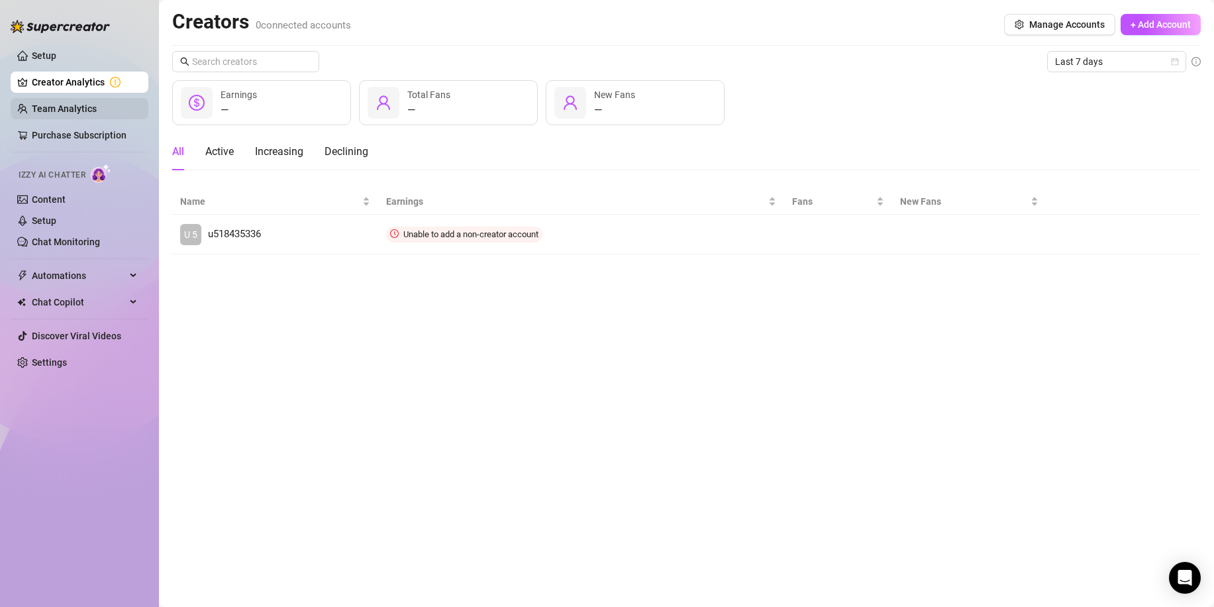
click at [59, 107] on link "Team Analytics" at bounding box center [64, 108] width 65 height 11
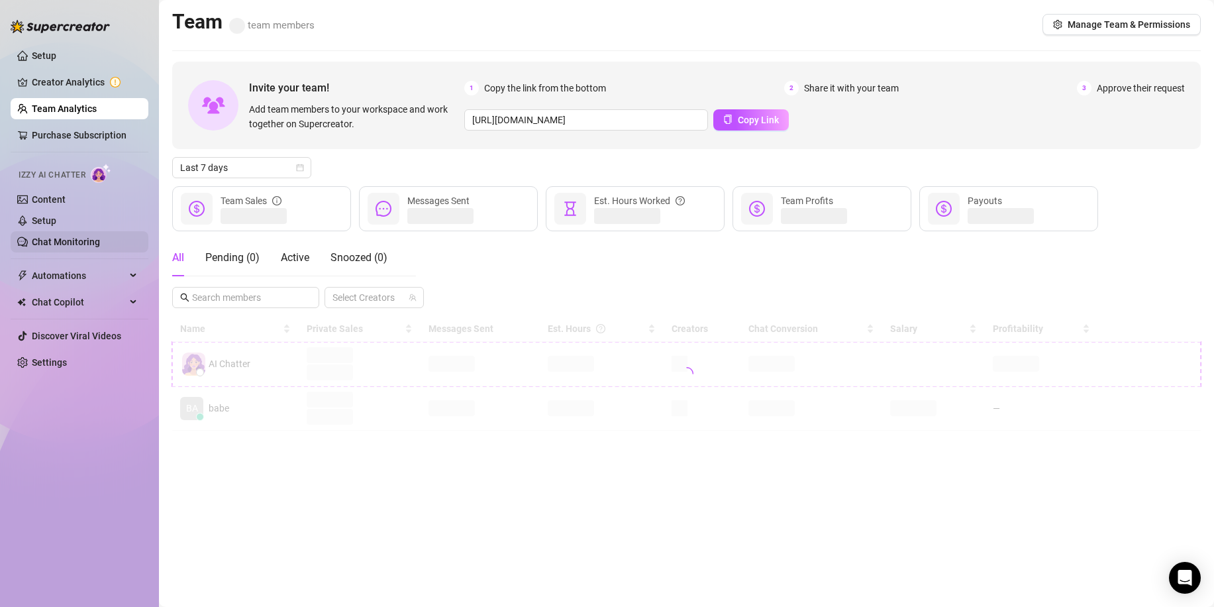
click at [81, 237] on link "Chat Monitoring" at bounding box center [66, 242] width 68 height 11
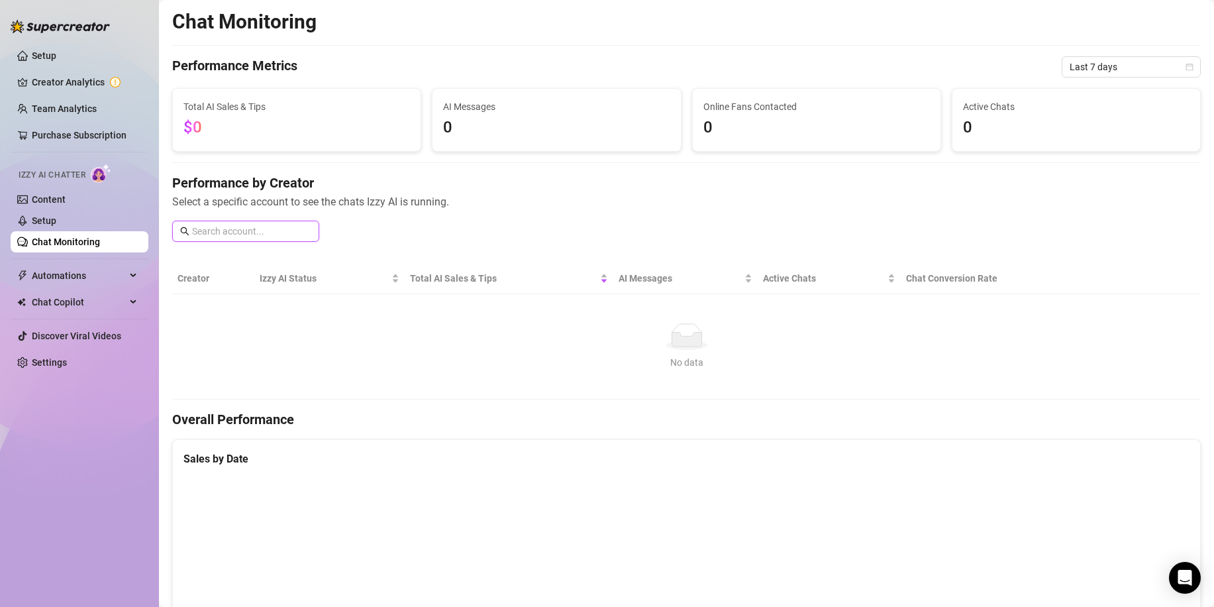
click at [246, 228] on input "text" at bounding box center [251, 231] width 119 height 15
type input "B"
click at [260, 233] on input "text" at bounding box center [251, 231] width 119 height 15
type input "babe"
click at [457, 204] on span "Select a specific account to see the chats Izzy AI is running." at bounding box center [686, 201] width 1029 height 17
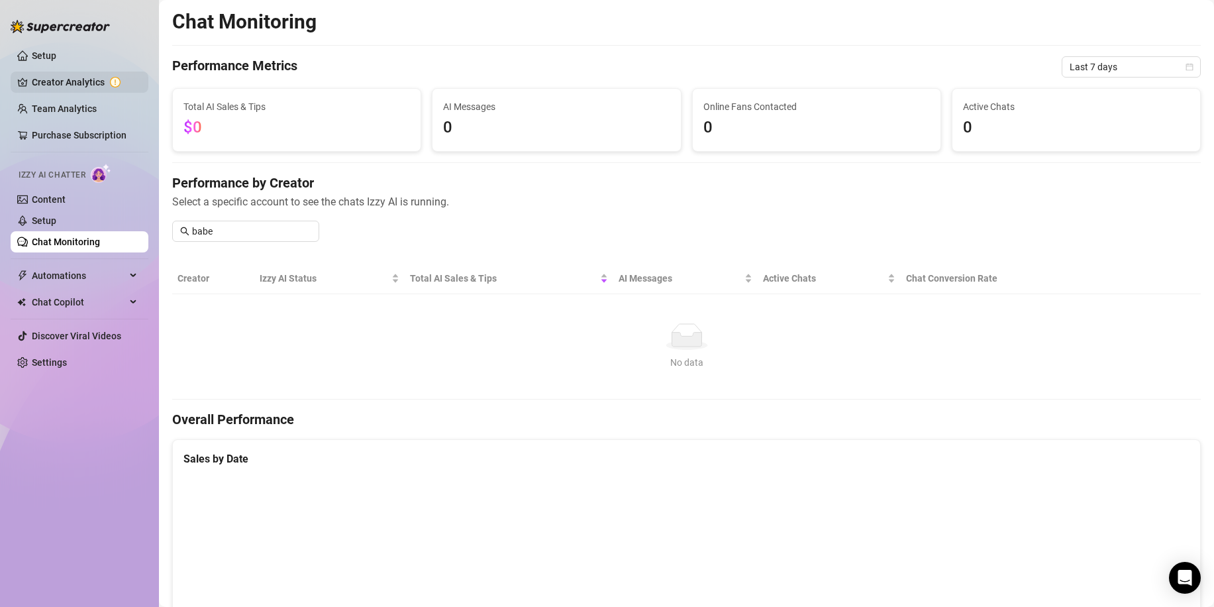
click at [73, 80] on link "Creator Analytics" at bounding box center [85, 82] width 106 height 21
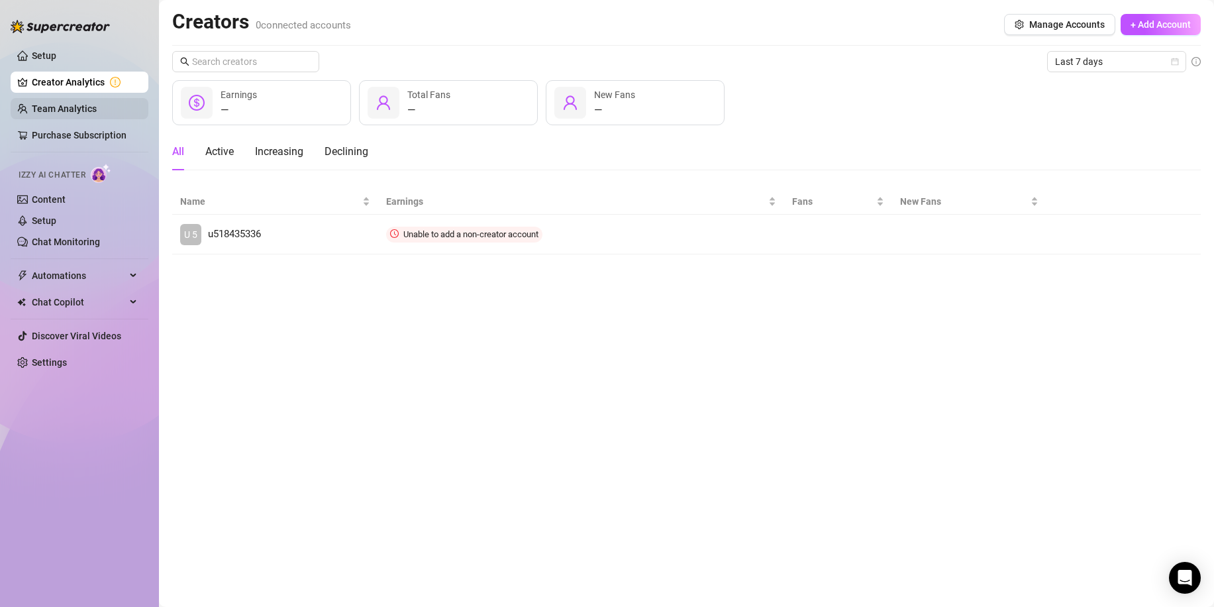
click at [66, 105] on link "Team Analytics" at bounding box center [64, 108] width 65 height 11
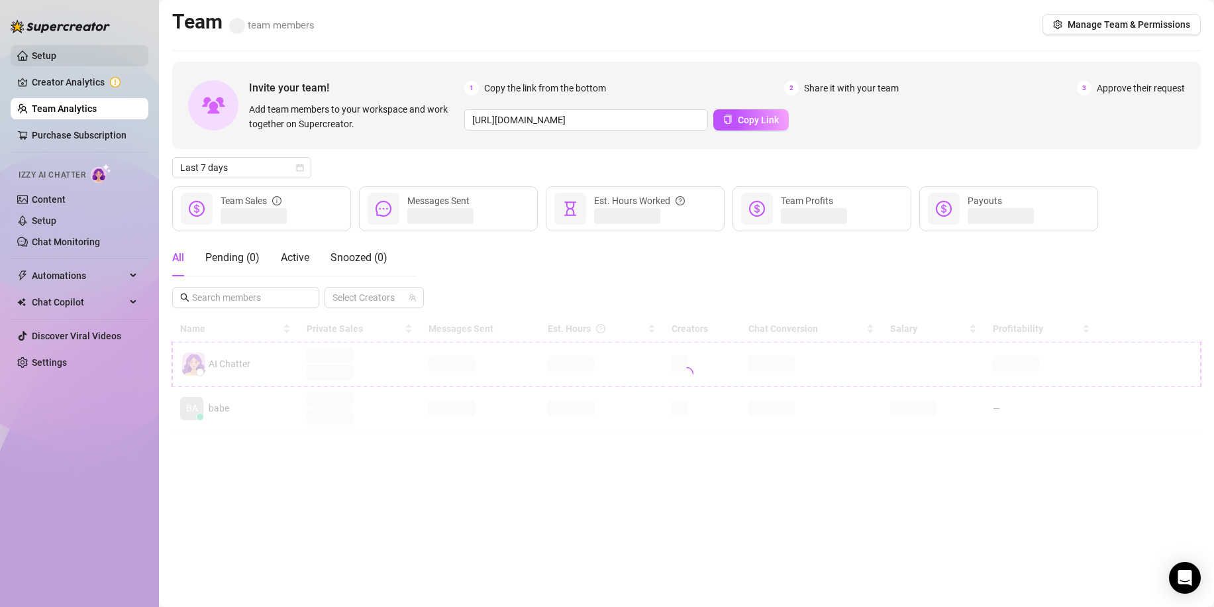
click at [47, 52] on link "Setup" at bounding box center [44, 55] width 25 height 11
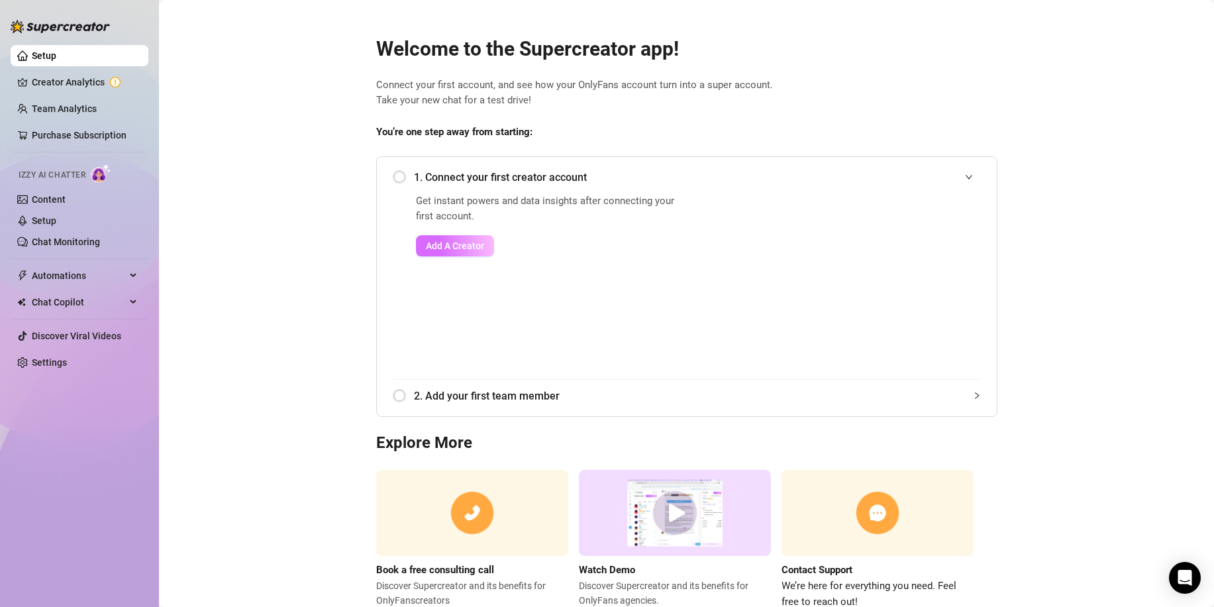
click at [433, 247] on span "Add A Creator" at bounding box center [455, 246] width 58 height 11
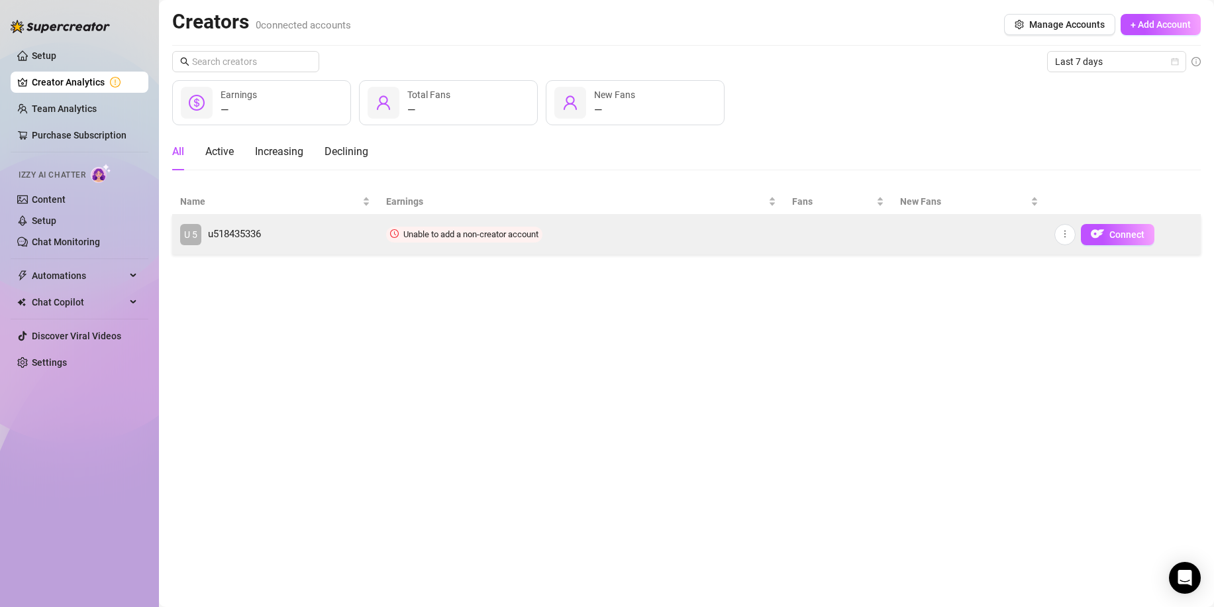
click at [531, 239] on span "Unable to add a non-creator account" at bounding box center [464, 235] width 156 height 16
click at [484, 231] on span "Unable to add a non-creator account" at bounding box center [470, 234] width 135 height 10
click at [268, 236] on link "U 5 u518435336" at bounding box center [275, 234] width 190 height 21
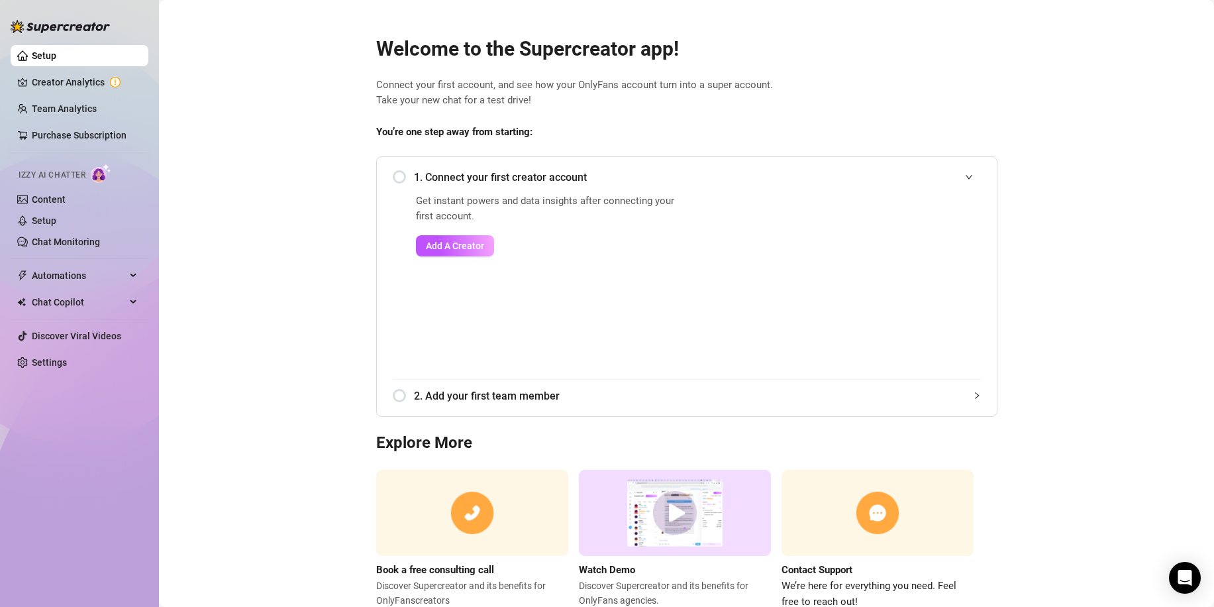
click at [270, 214] on main "Welcome to the Supercreator app! Connect your first account, and see how your O…" at bounding box center [686, 324] width 1055 height 649
click at [83, 242] on link "Chat Monitoring" at bounding box center [66, 242] width 68 height 11
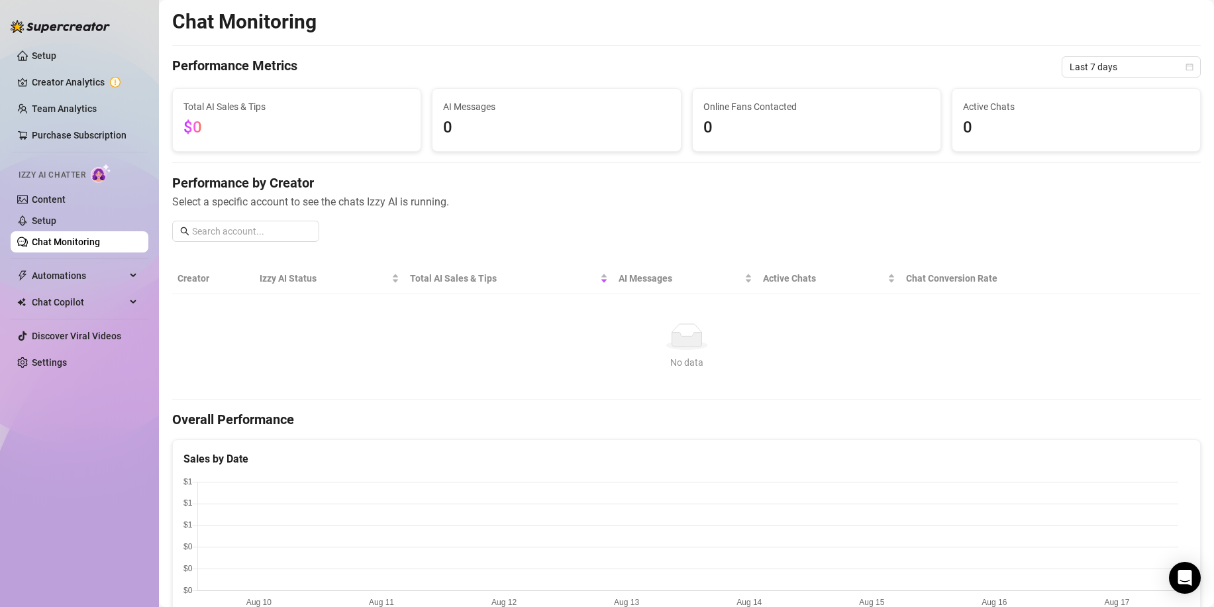
click at [566, 352] on div "No data No data" at bounding box center [687, 346] width 1008 height 46
click at [259, 233] on input "text" at bounding box center [251, 231] width 119 height 15
paste input "https://onlyfans.com/my/chats/chat/448706528/"
type input "h"
type input "b"
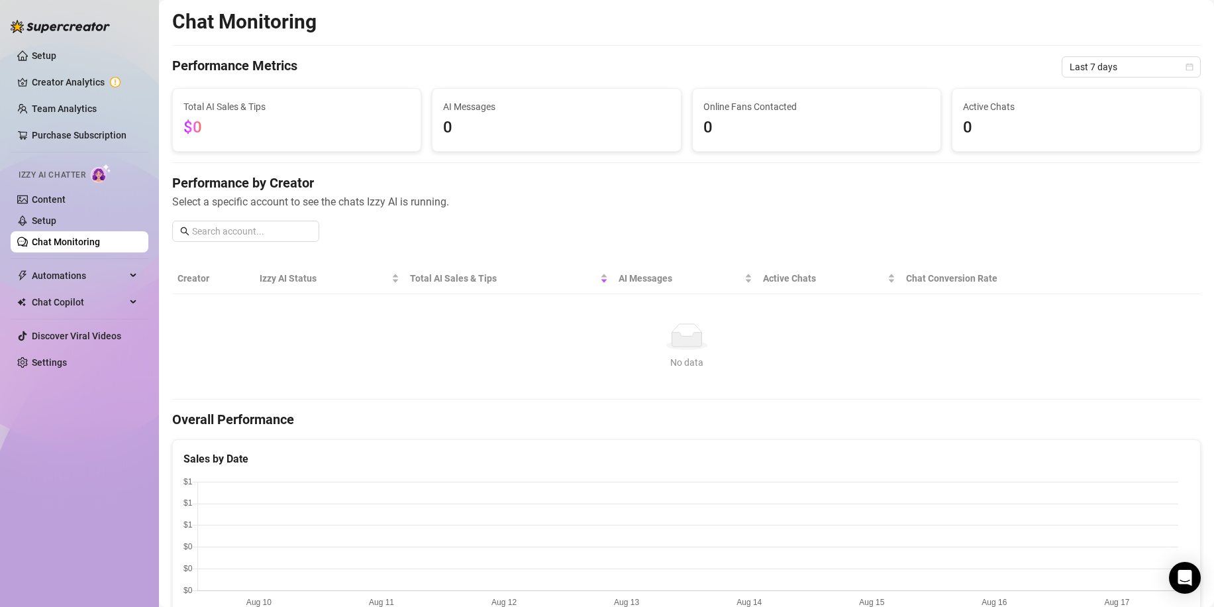
click at [474, 219] on div "Performance by Creator Select a specific account to see the chats Izzy AI is ru…" at bounding box center [686, 213] width 1029 height 79
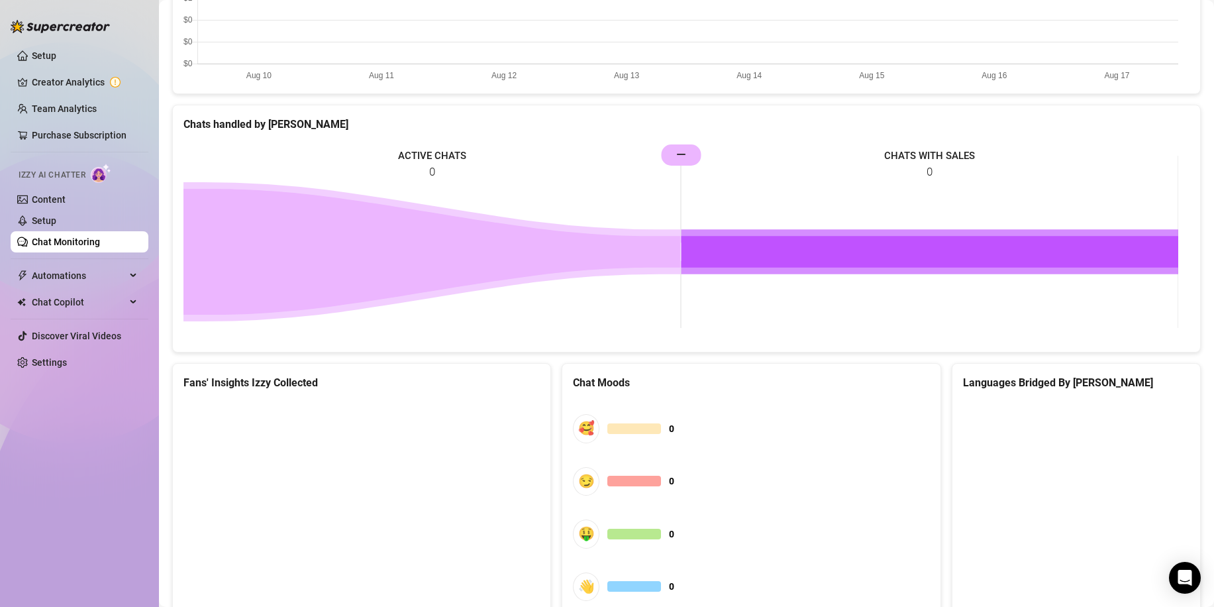
scroll to position [585, 0]
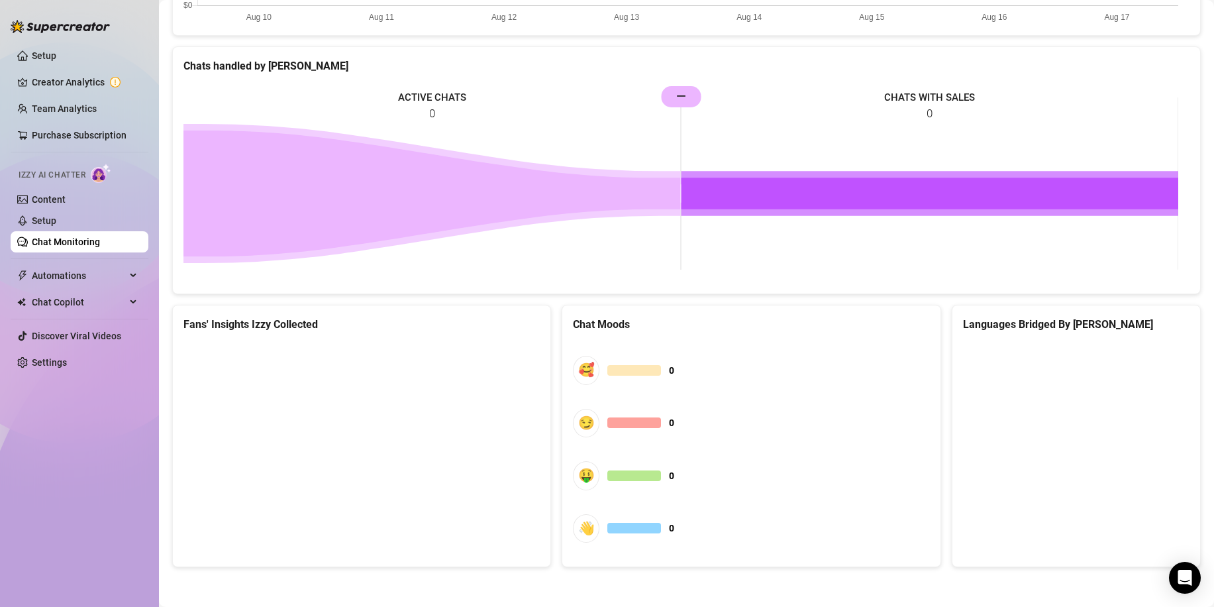
click at [458, 205] on icon at bounding box center [433, 194] width 498 height 126
click at [745, 193] on icon at bounding box center [931, 194] width 498 height 32
click at [691, 95] on rect at bounding box center [681, 183] width 995 height 199
drag, startPoint x: 678, startPoint y: 91, endPoint x: 463, endPoint y: 187, distance: 234.9
click at [463, 187] on icon at bounding box center [433, 194] width 498 height 126
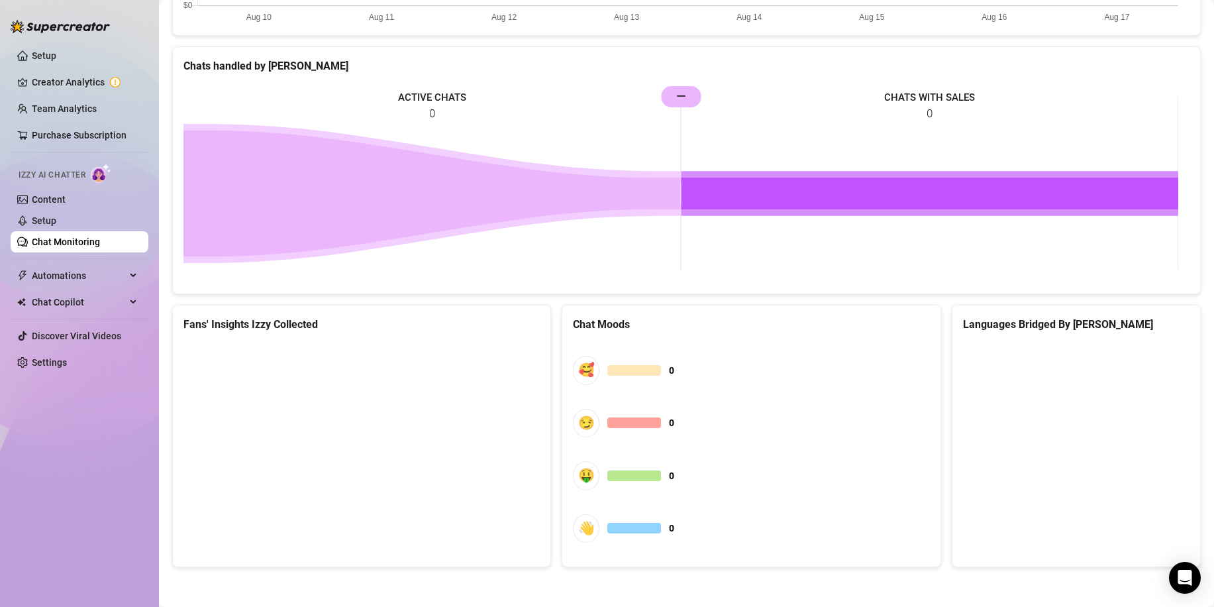
click at [249, 406] on canvas at bounding box center [360, 442] width 352 height 199
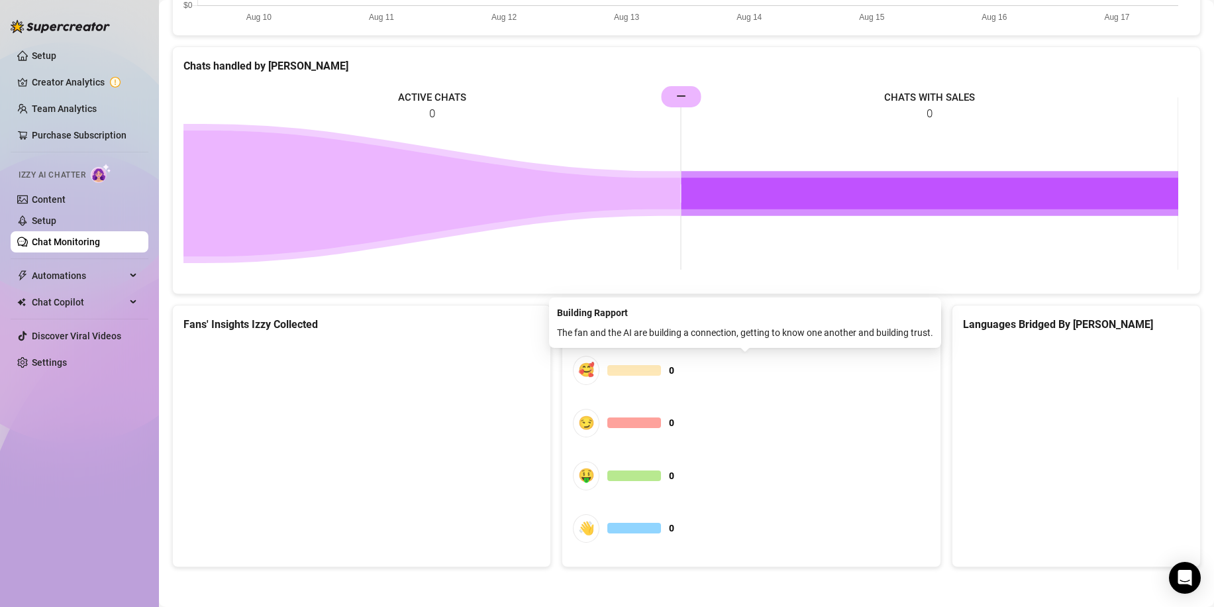
drag, startPoint x: 861, startPoint y: 368, endPoint x: 1210, endPoint y: 378, distance: 350.0
click at [863, 367] on span "🥰 0" at bounding box center [751, 370] width 356 height 28
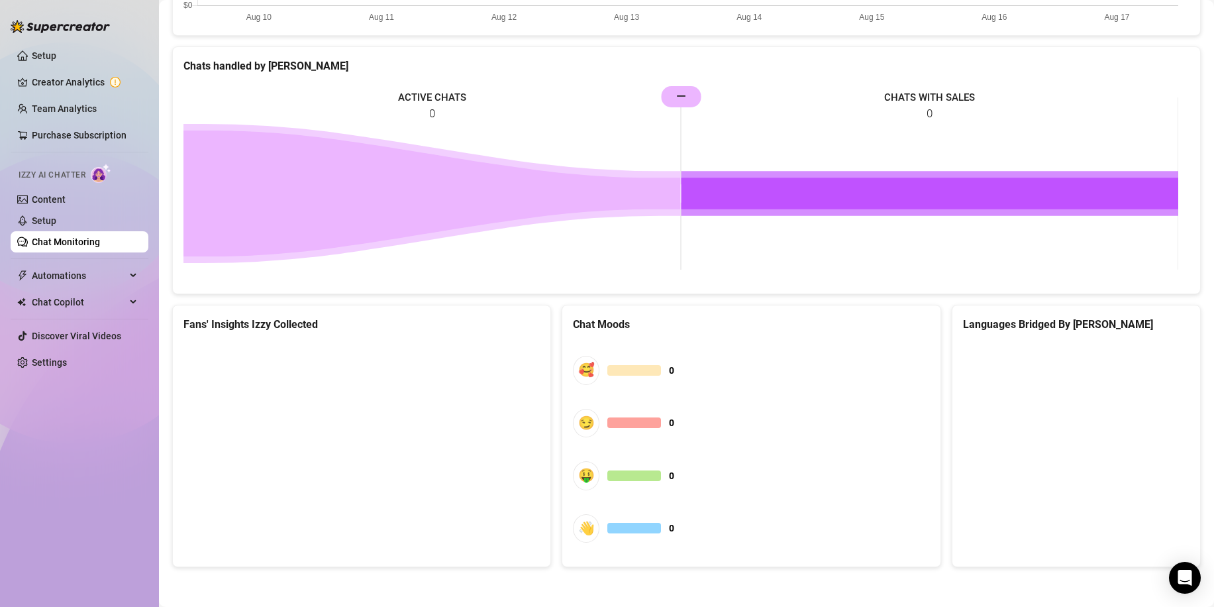
click at [663, 329] on div "Chat Moods" at bounding box center [751, 324] width 356 height 17
click at [1100, 354] on div at bounding box center [1076, 358] width 227 height 30
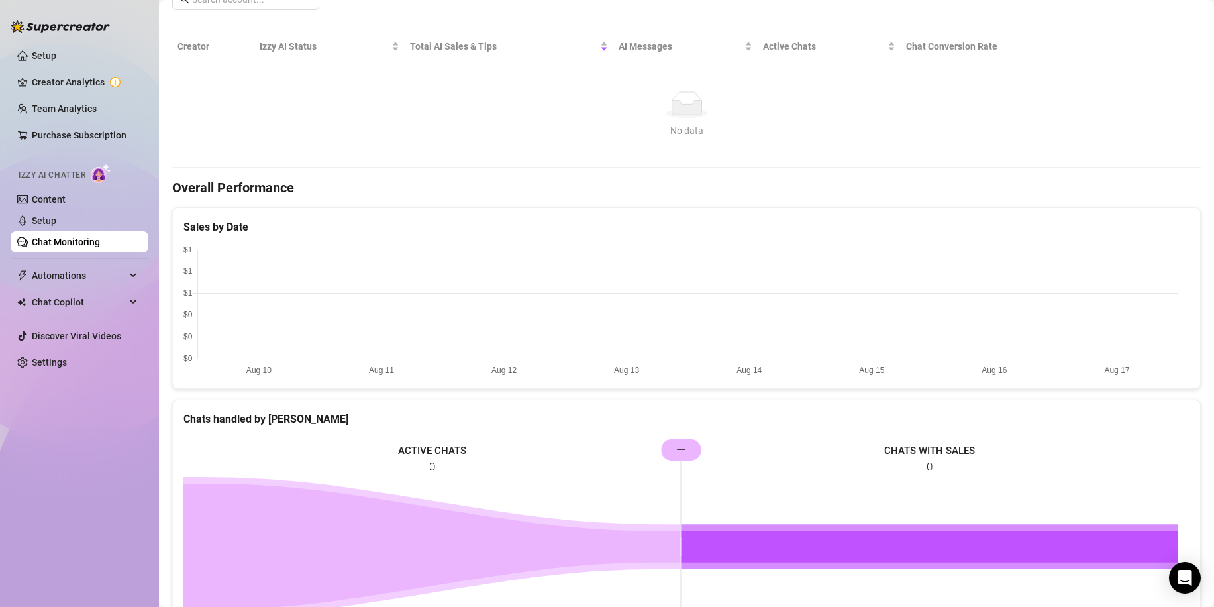
scroll to position [0, 0]
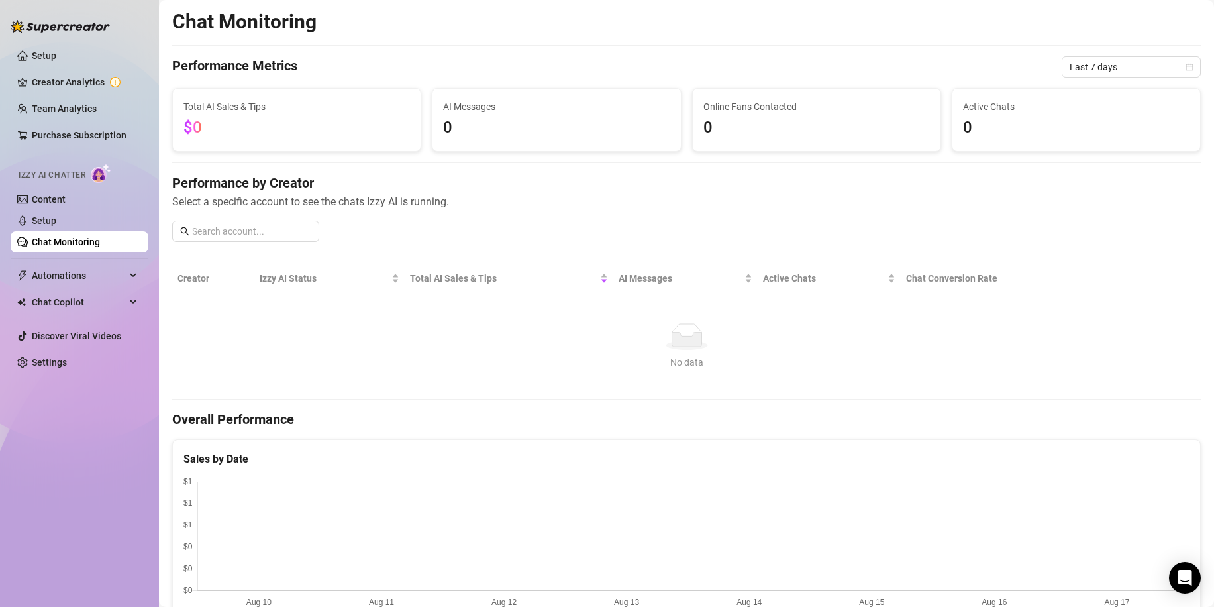
click at [494, 121] on span "0" at bounding box center [556, 127] width 227 height 25
click at [781, 117] on span "0" at bounding box center [817, 127] width 227 height 25
click at [1042, 114] on div "Active Chats 0" at bounding box center [1076, 119] width 227 height 41
click at [511, 337] on div "No data" at bounding box center [687, 336] width 1008 height 27
click at [508, 337] on div "No data" at bounding box center [687, 336] width 1008 height 27
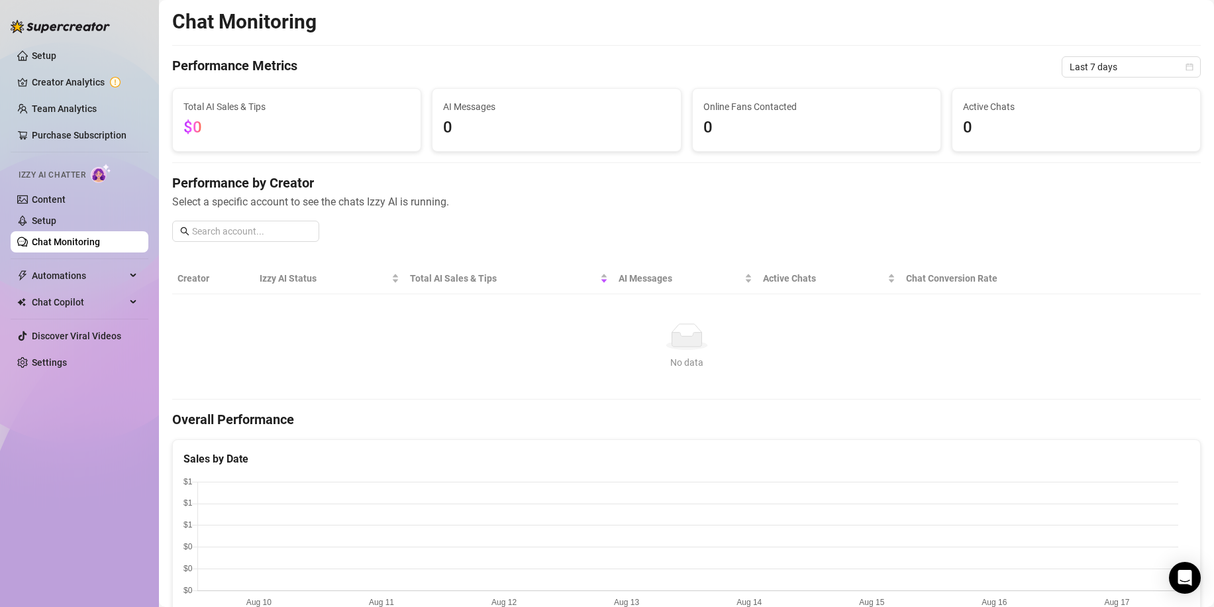
click at [641, 221] on div "Performance by Creator Select a specific account to see the chats Izzy AI is ru…" at bounding box center [686, 213] width 1029 height 79
click at [32, 78] on link "Creator Analytics" at bounding box center [85, 82] width 106 height 21
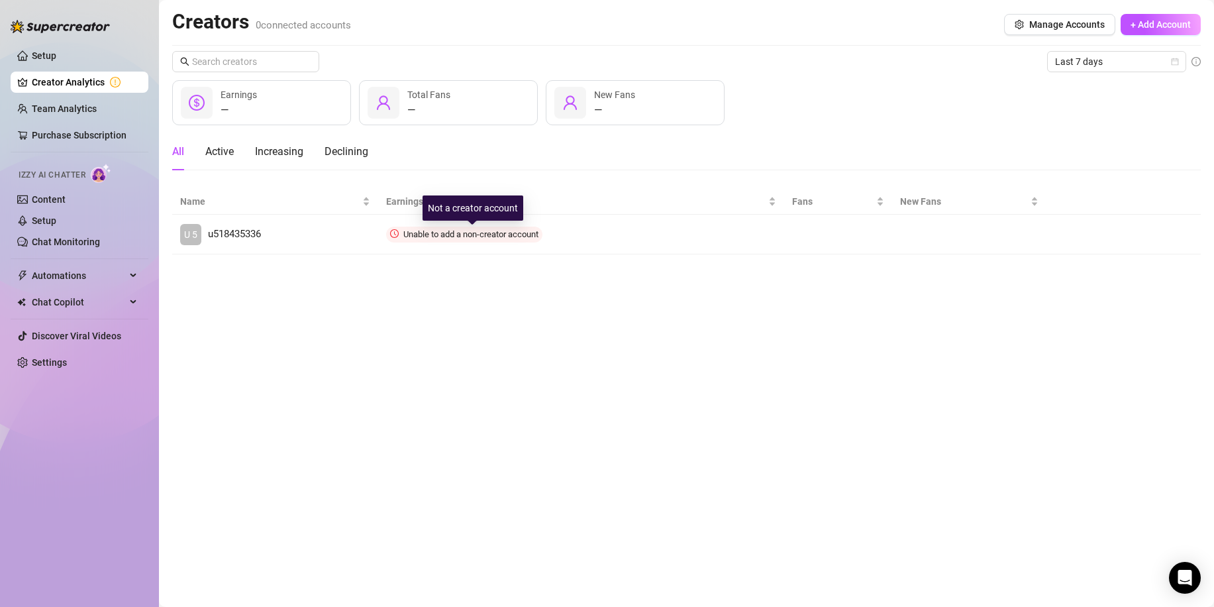
drag, startPoint x: 442, startPoint y: 239, endPoint x: 669, endPoint y: 315, distance: 239.7
click at [669, 315] on main "Creators 0 connected accounts Manage Accounts + Add Account Last 7 days — Earni…" at bounding box center [686, 303] width 1055 height 607
